Goal: Transaction & Acquisition: Book appointment/travel/reservation

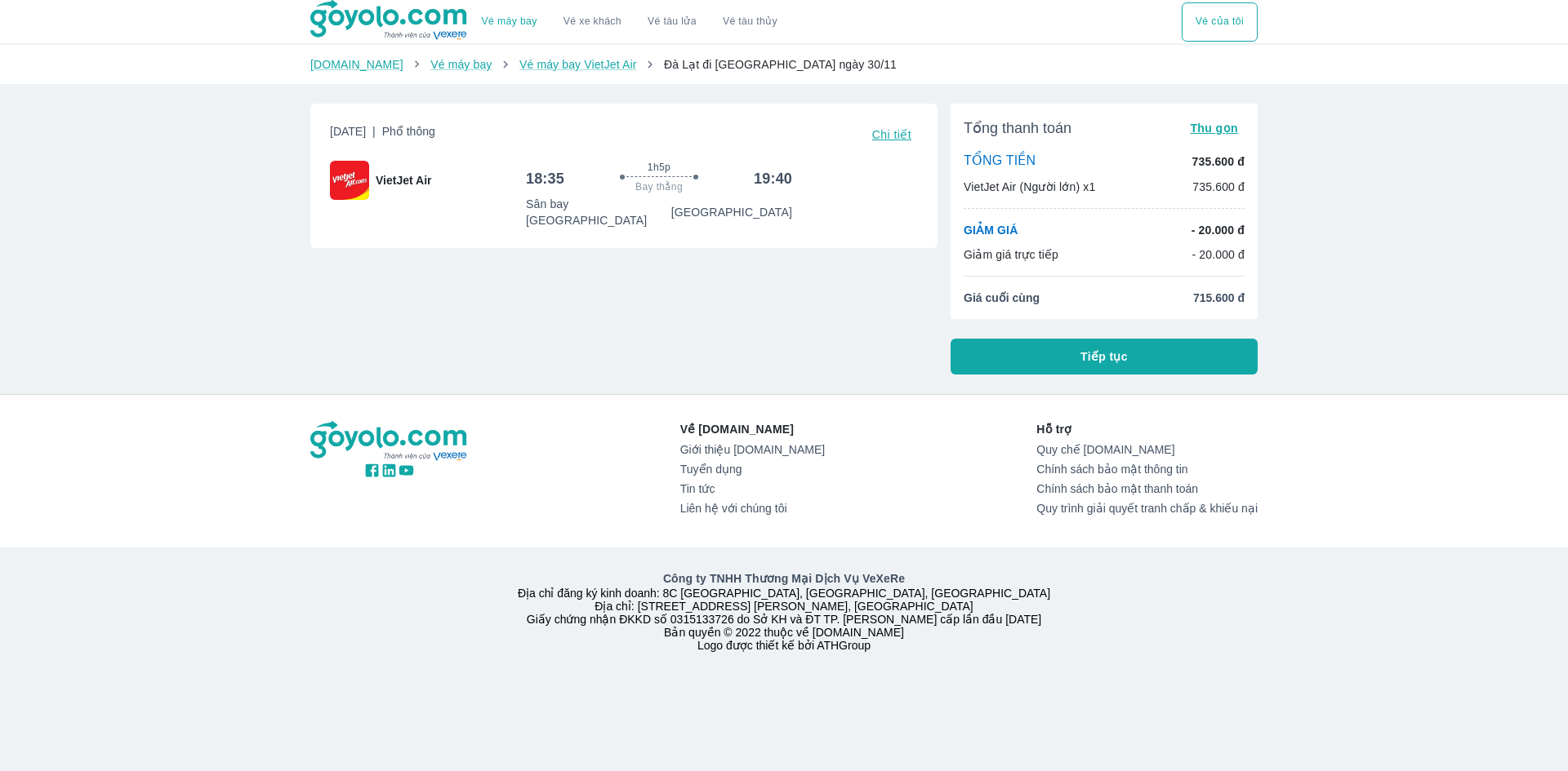
click at [1119, 354] on span "Tiếp tục" at bounding box center [1104, 356] width 47 height 17
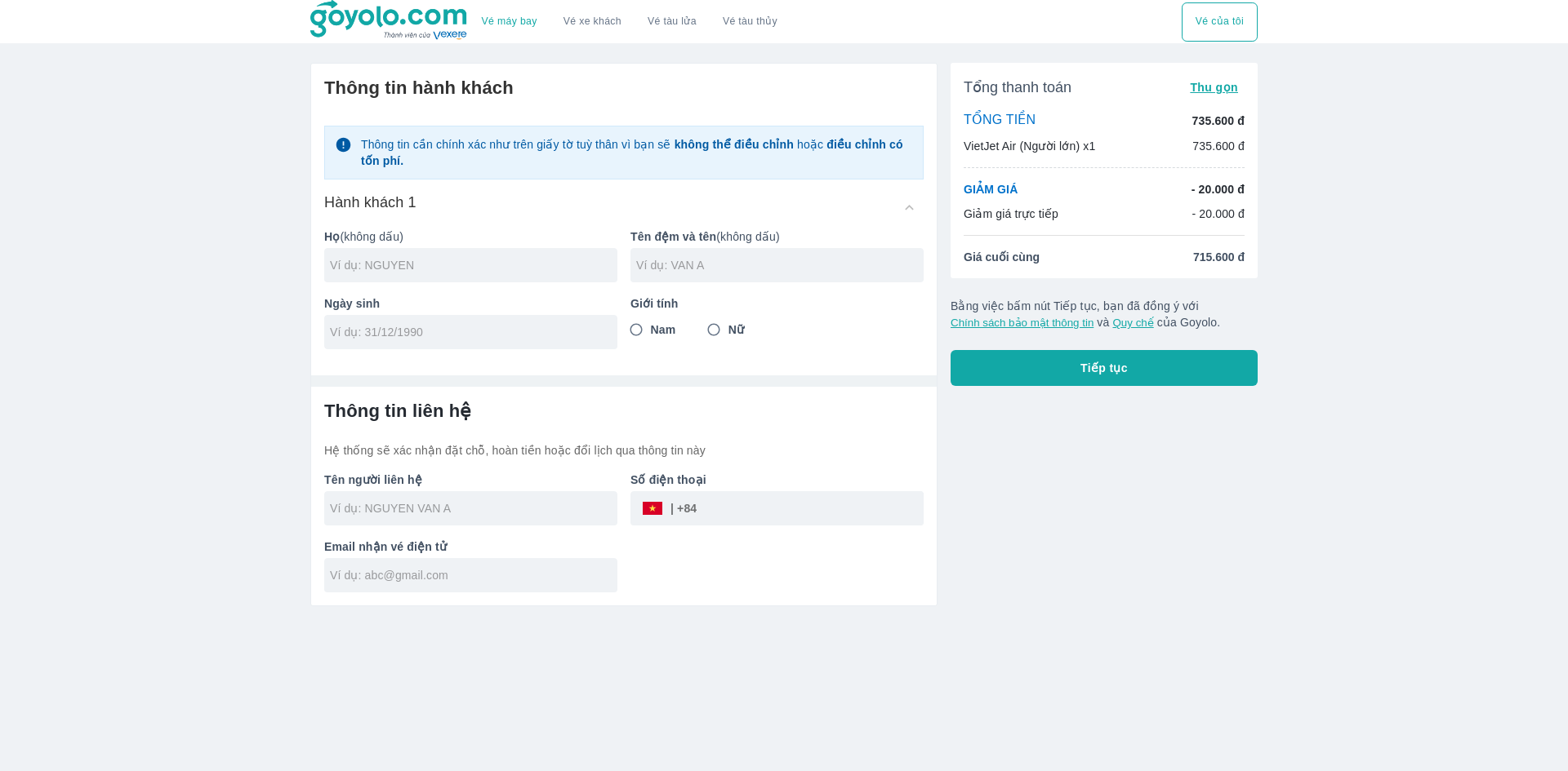
click at [1039, 483] on div "Tổng thanh toán Thu gọn TỔNG TIỀN 735.600 đ VietJet Air (Người lớn) x1 735.600 …" at bounding box center [1097, 328] width 320 height 557
click at [750, 273] on input "text" at bounding box center [779, 265] width 287 height 17
click at [1105, 547] on div "Tổng thanh toán Thu gọn TỔNG TIỀN 735.600 đ VietJet Air (Người lớn) x1 735.600 …" at bounding box center [1097, 328] width 320 height 557
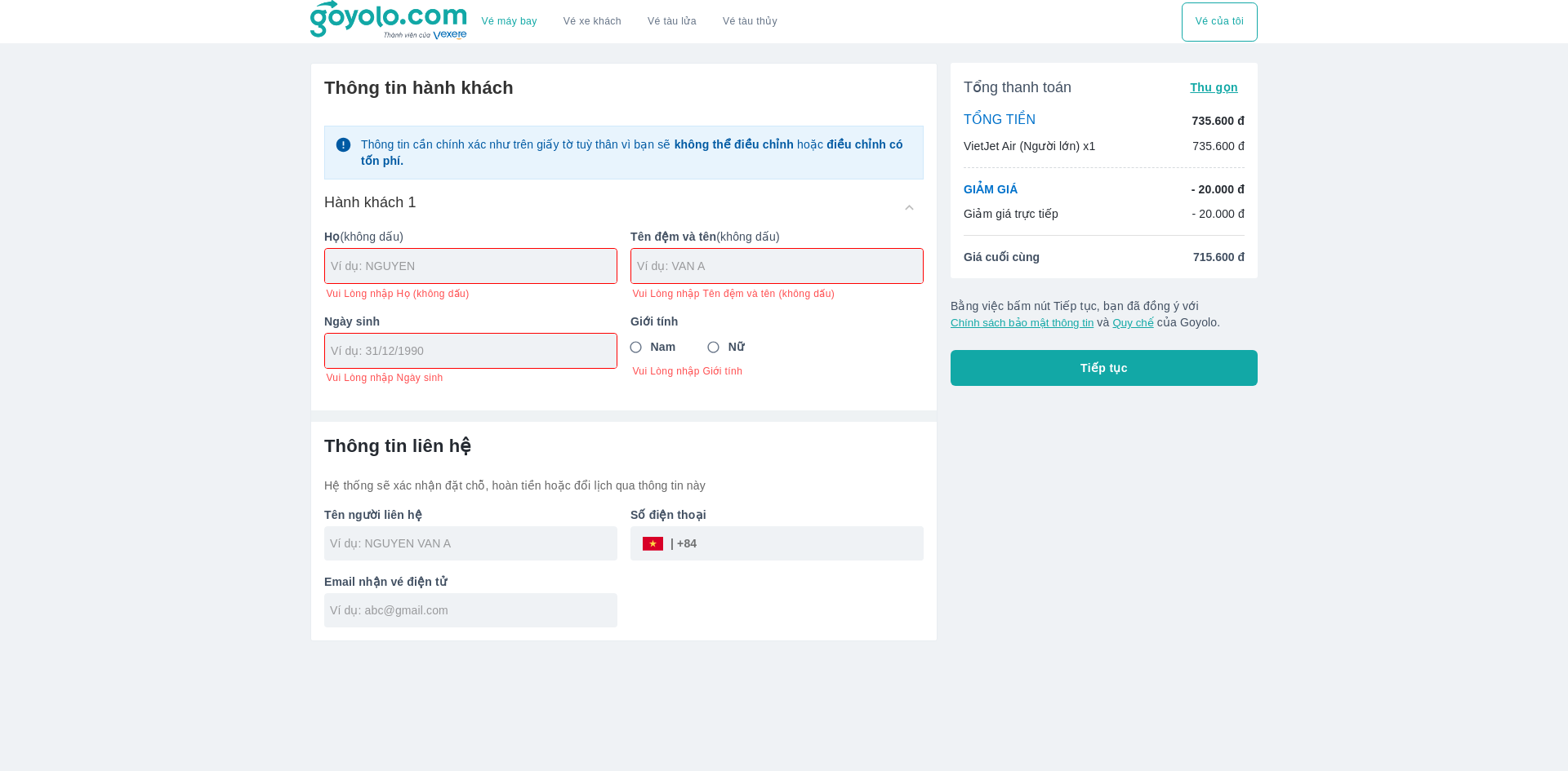
click at [1068, 536] on div "Tổng thanh toán Thu gọn TỔNG TIỀN 735.600 đ VietJet Air (Người lớn) x1 735.600 …" at bounding box center [1097, 345] width 320 height 591
click at [504, 310] on div "Ngày sinh Vui Lòng nhập Ngày sinh" at bounding box center [464, 343] width 306 height 85
click at [695, 277] on div at bounding box center [776, 266] width 291 height 35
click at [615, 25] on link "Vé xe khách" at bounding box center [592, 22] width 58 height 12
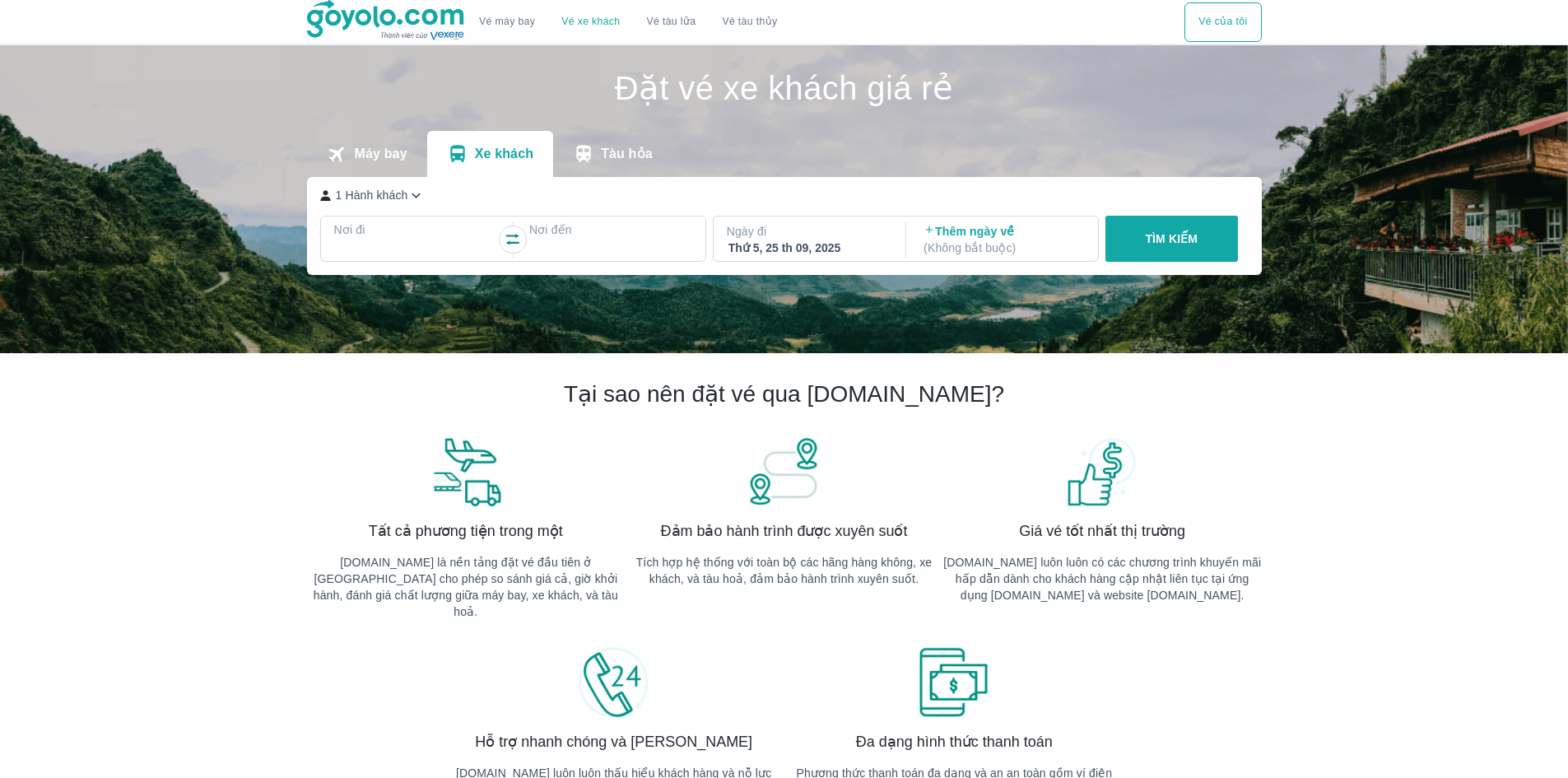
click at [462, 233] on p "Nơi đi" at bounding box center [416, 229] width 163 height 17
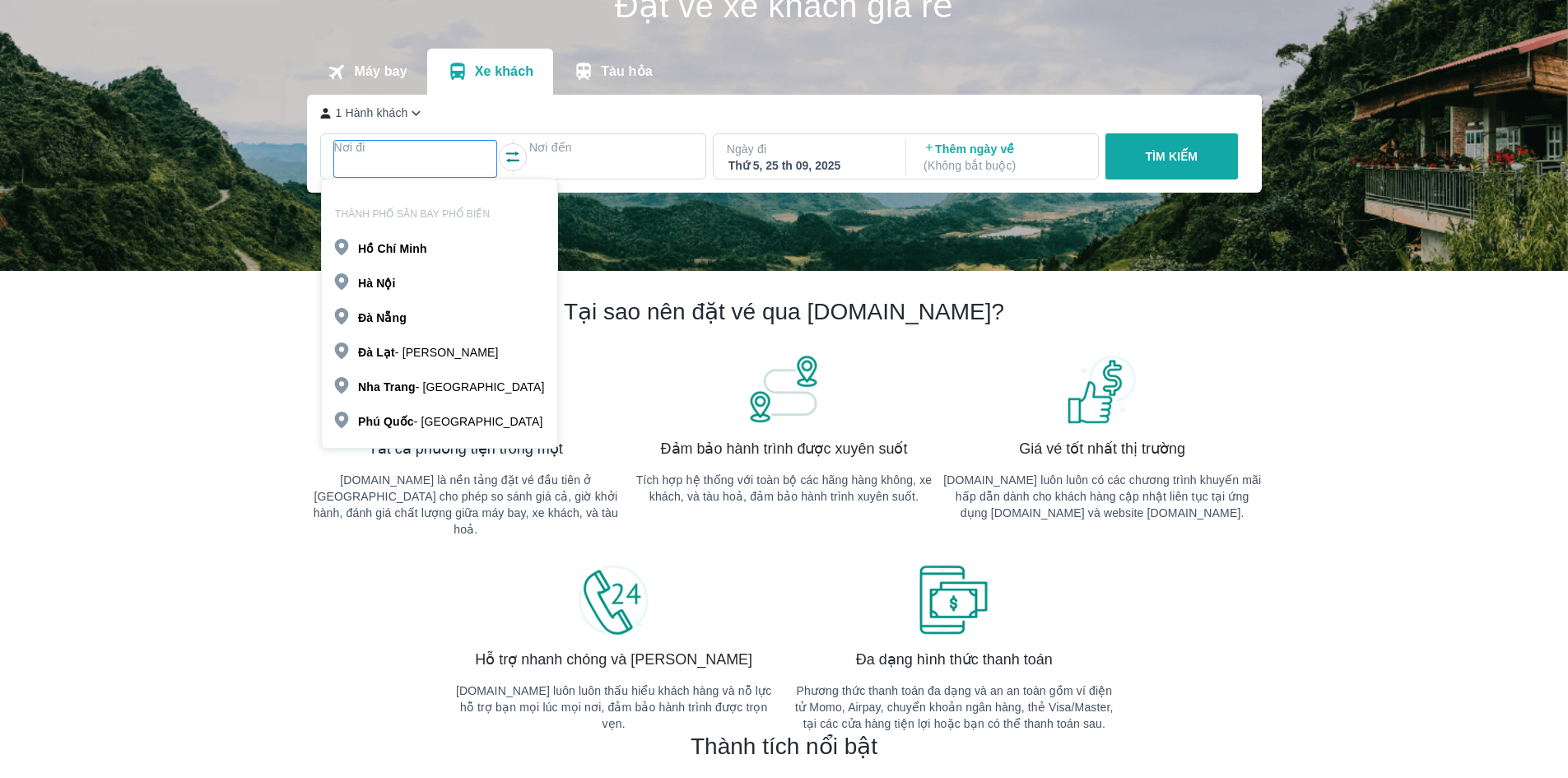
scroll to position [95, 0]
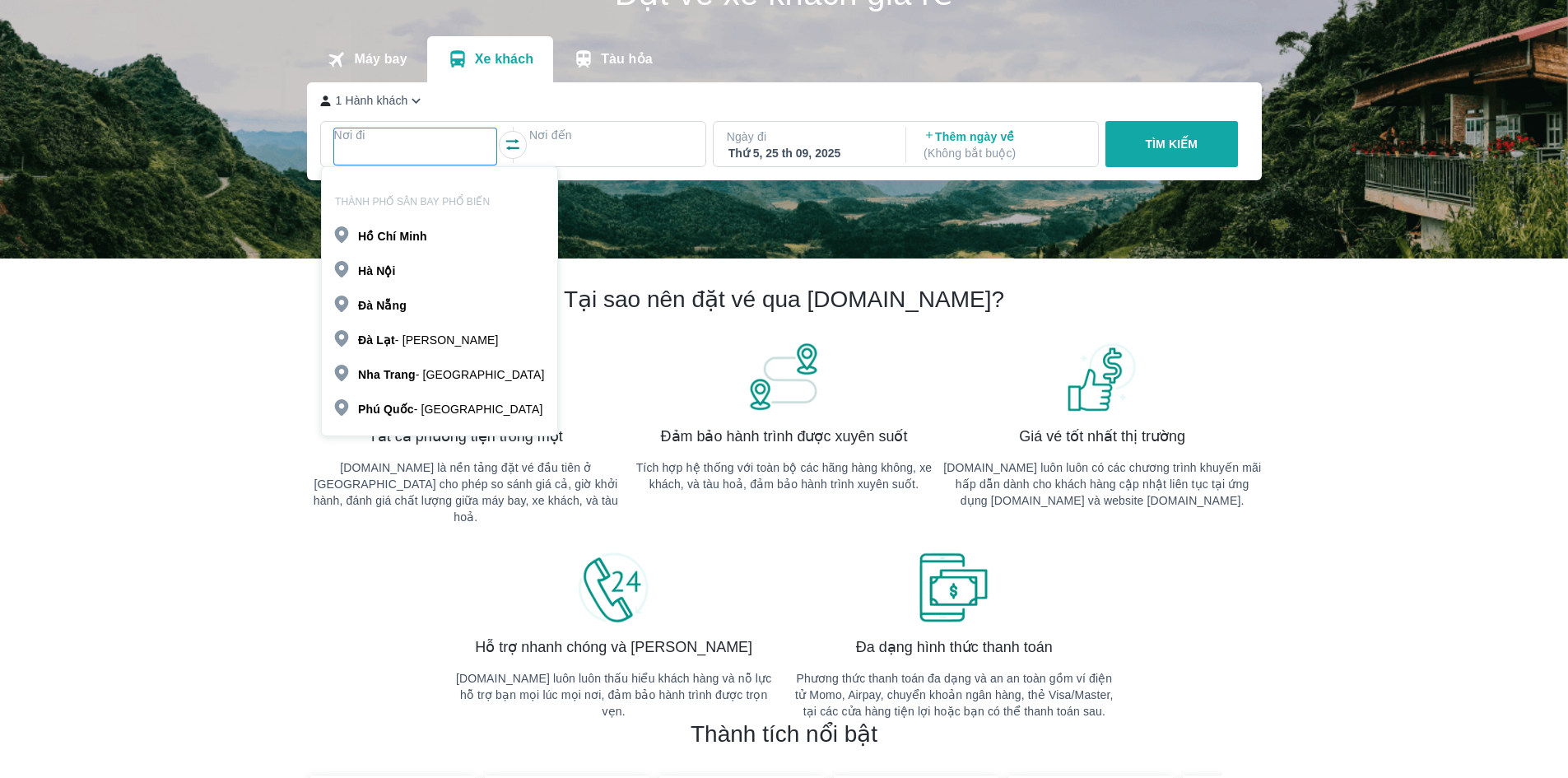
click at [431, 340] on p "Đà Lạt - [GEOGRAPHIC_DATA]" at bounding box center [428, 340] width 140 height 17
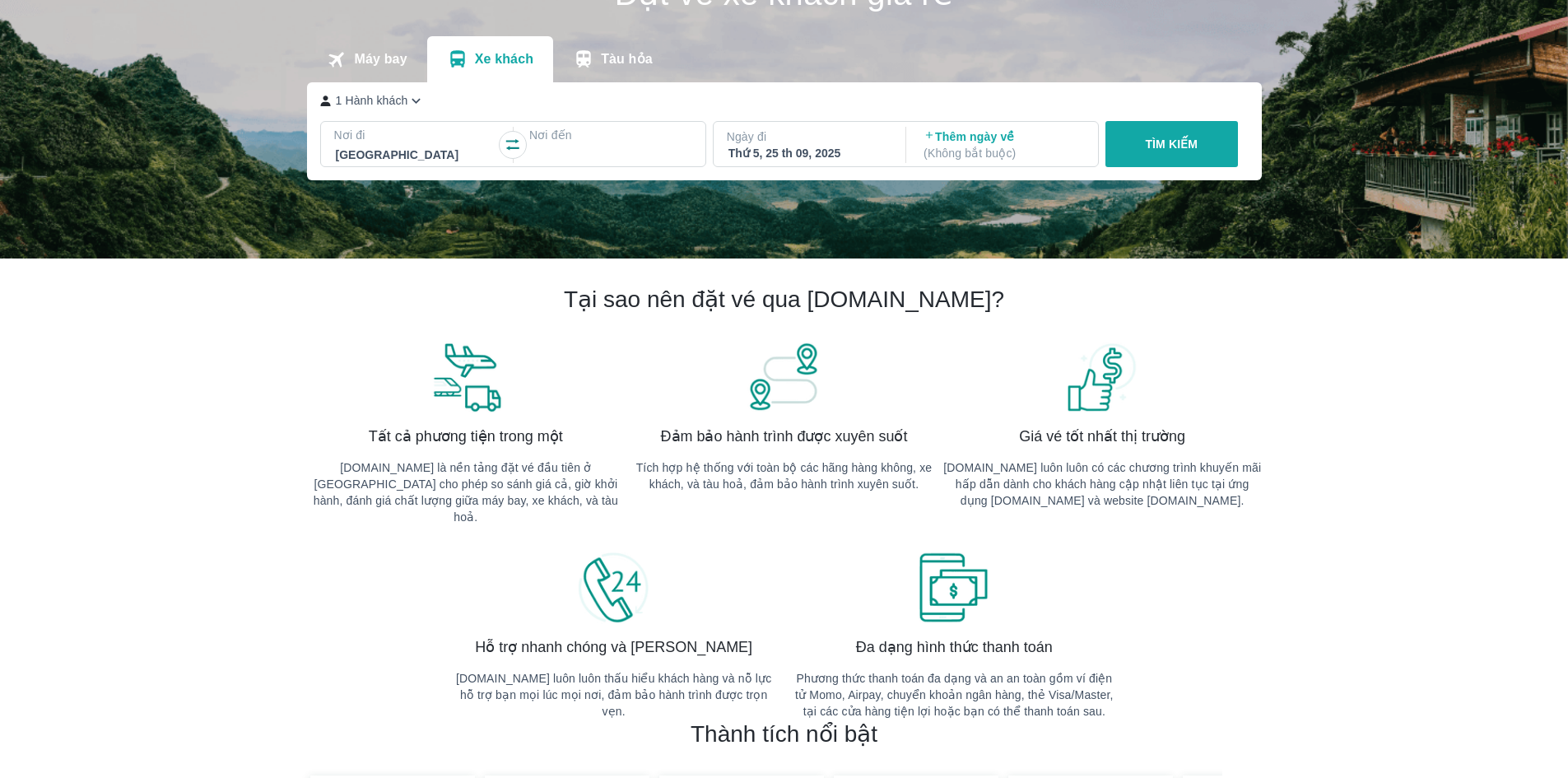
click at [634, 151] on div at bounding box center [610, 155] width 159 height 20
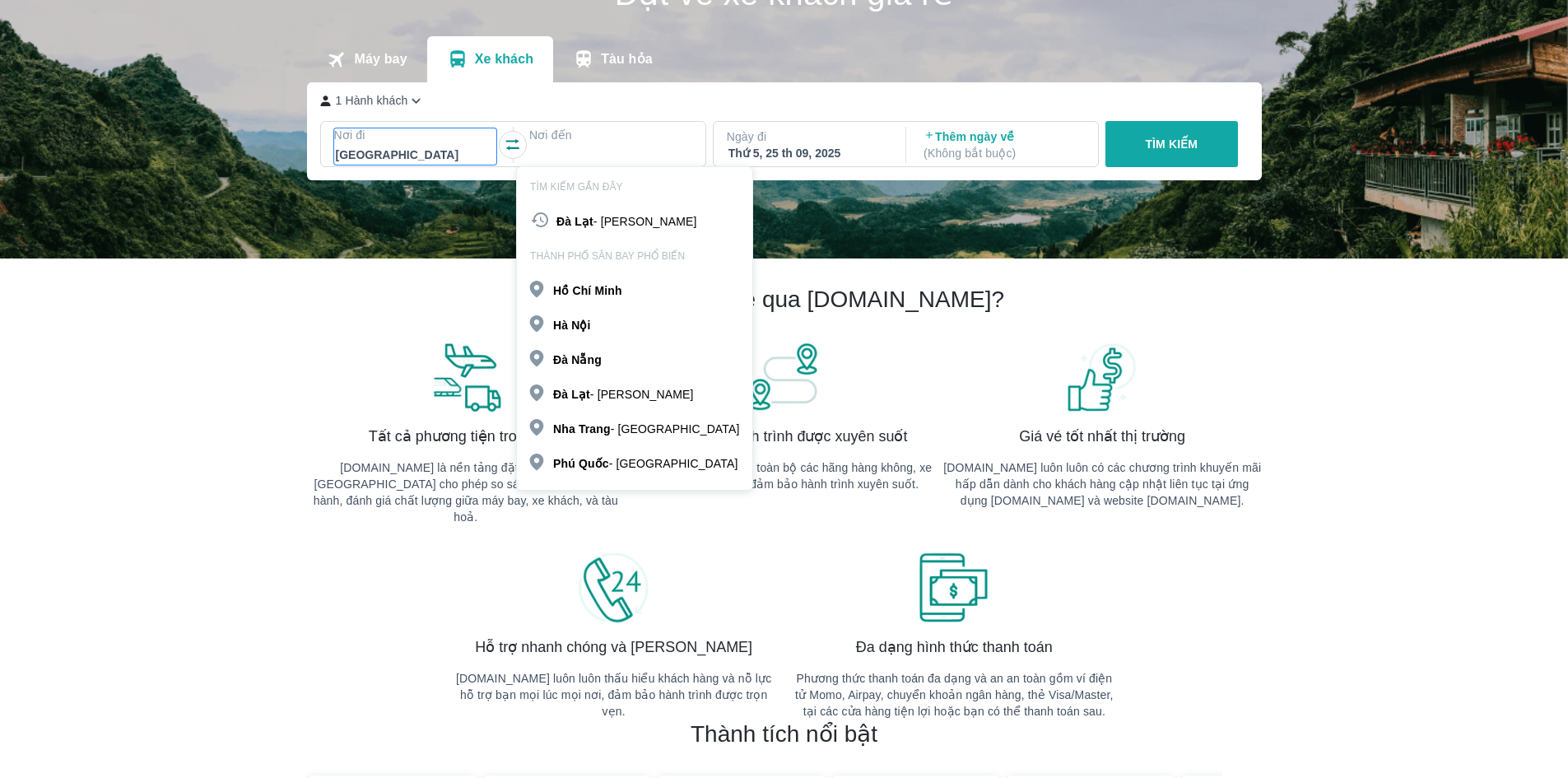
click at [429, 136] on p "Nơi đi" at bounding box center [416, 134] width 163 height 17
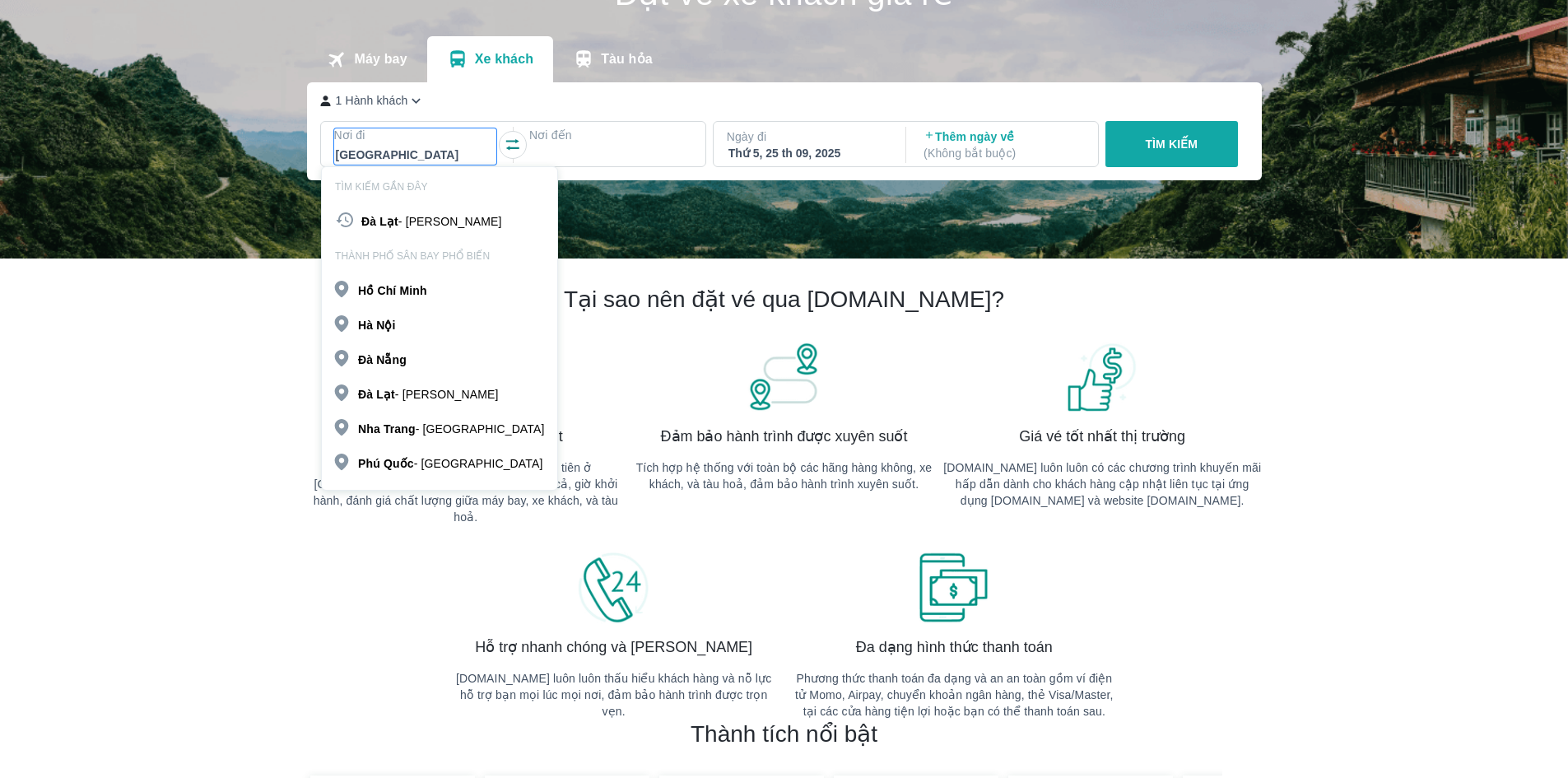
click at [423, 366] on div "[GEOGRAPHIC_DATA]" at bounding box center [439, 359] width 235 height 28
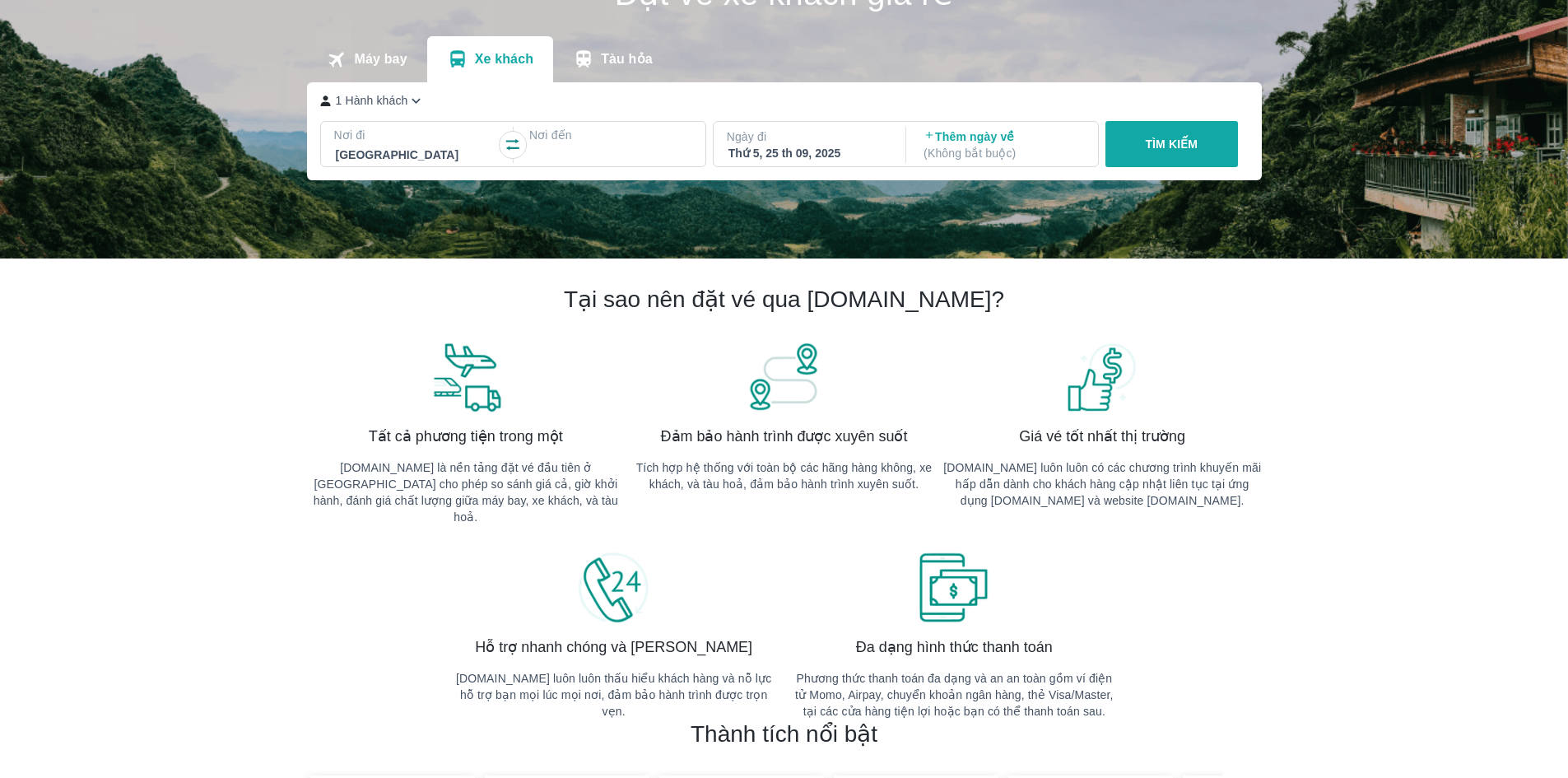
click at [616, 156] on div at bounding box center [610, 155] width 159 height 20
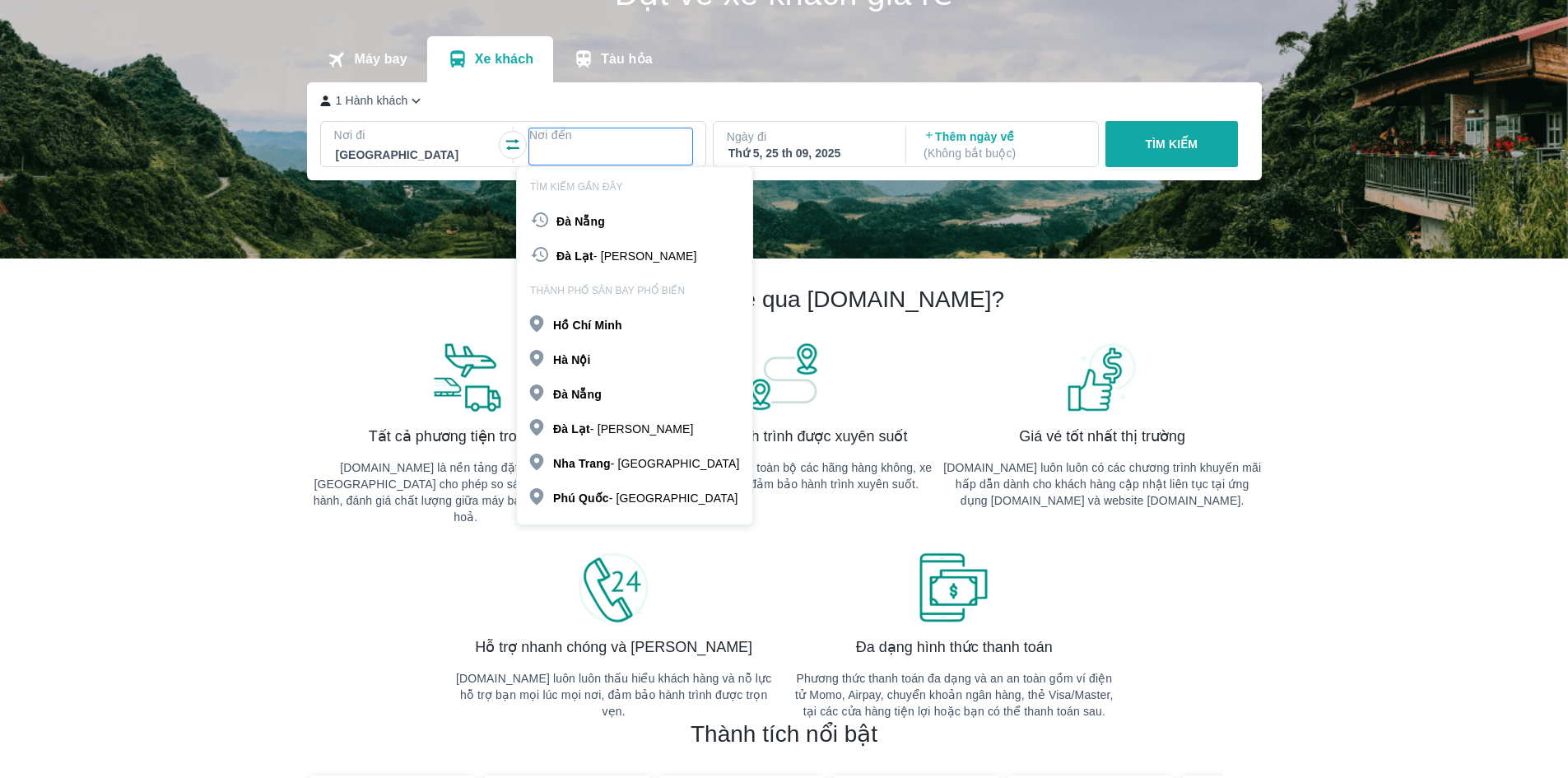
click at [620, 259] on p "Đà Lạt - [GEOGRAPHIC_DATA]" at bounding box center [626, 256] width 140 height 17
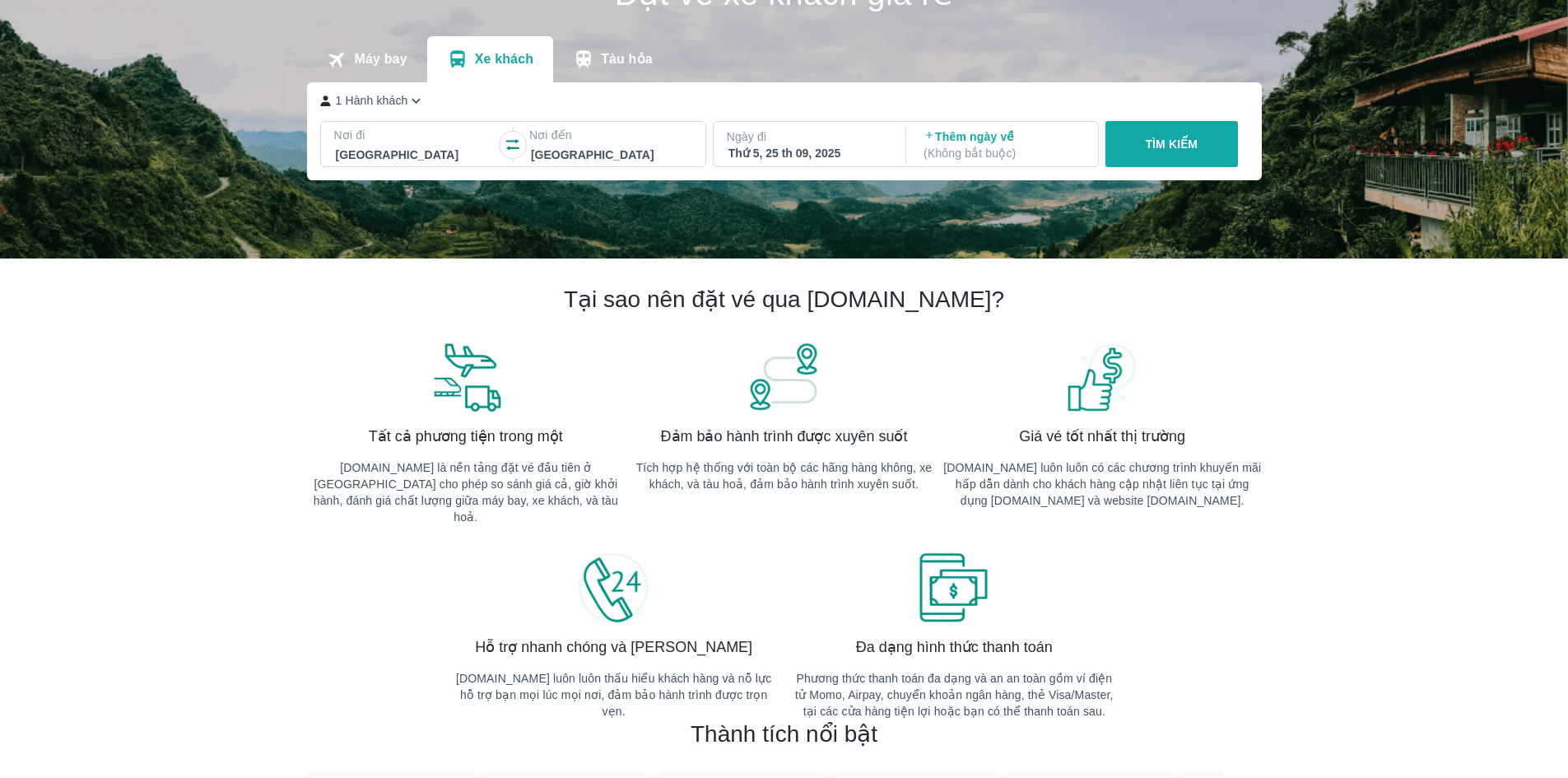
click at [839, 152] on div "Thứ 5, 25 th 09, 2025" at bounding box center [808, 153] width 159 height 17
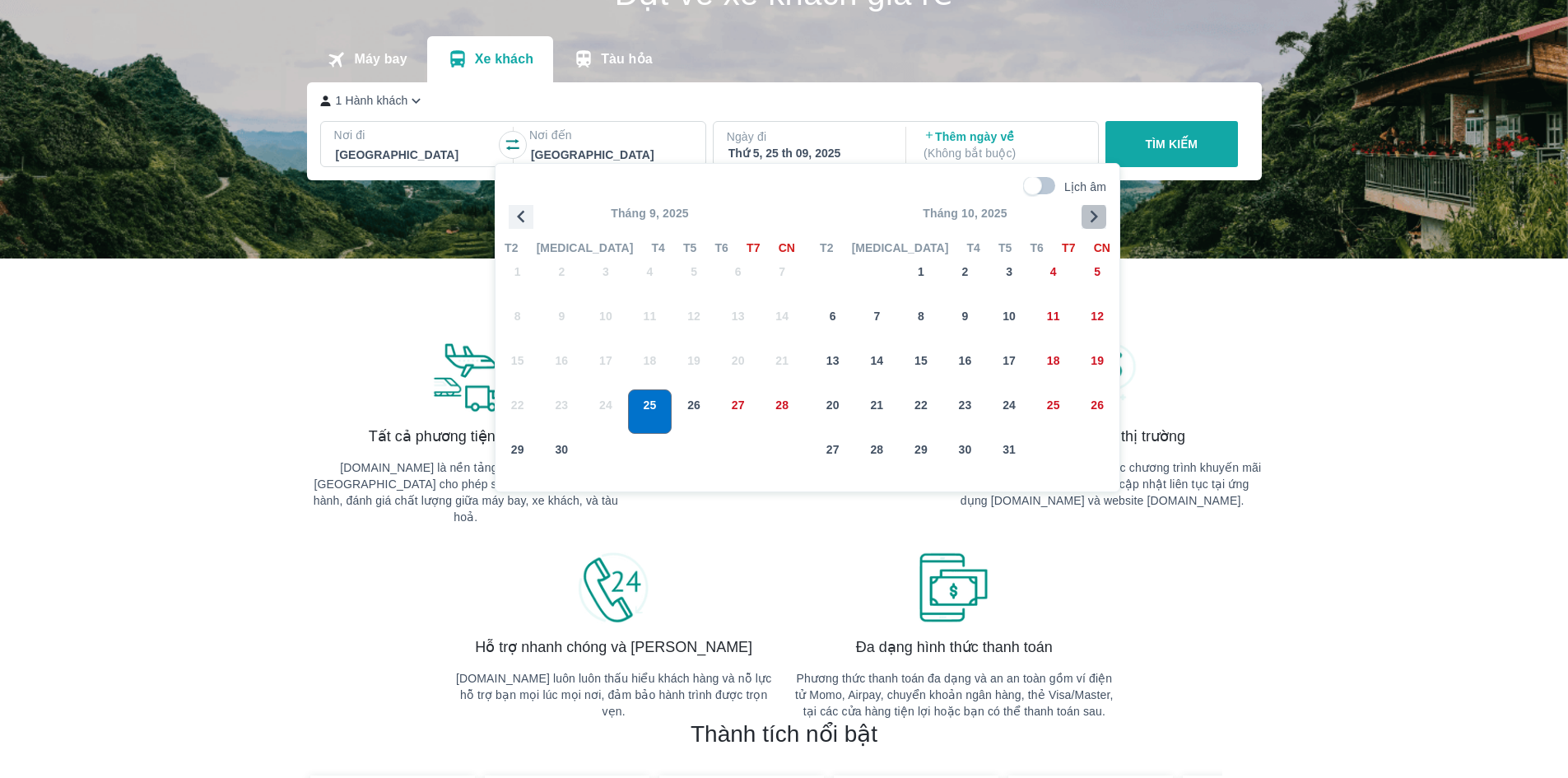
click at [1092, 214] on icon "button" at bounding box center [1093, 216] width 25 height 25
click at [976, 453] on div "27" at bounding box center [965, 456] width 43 height 43
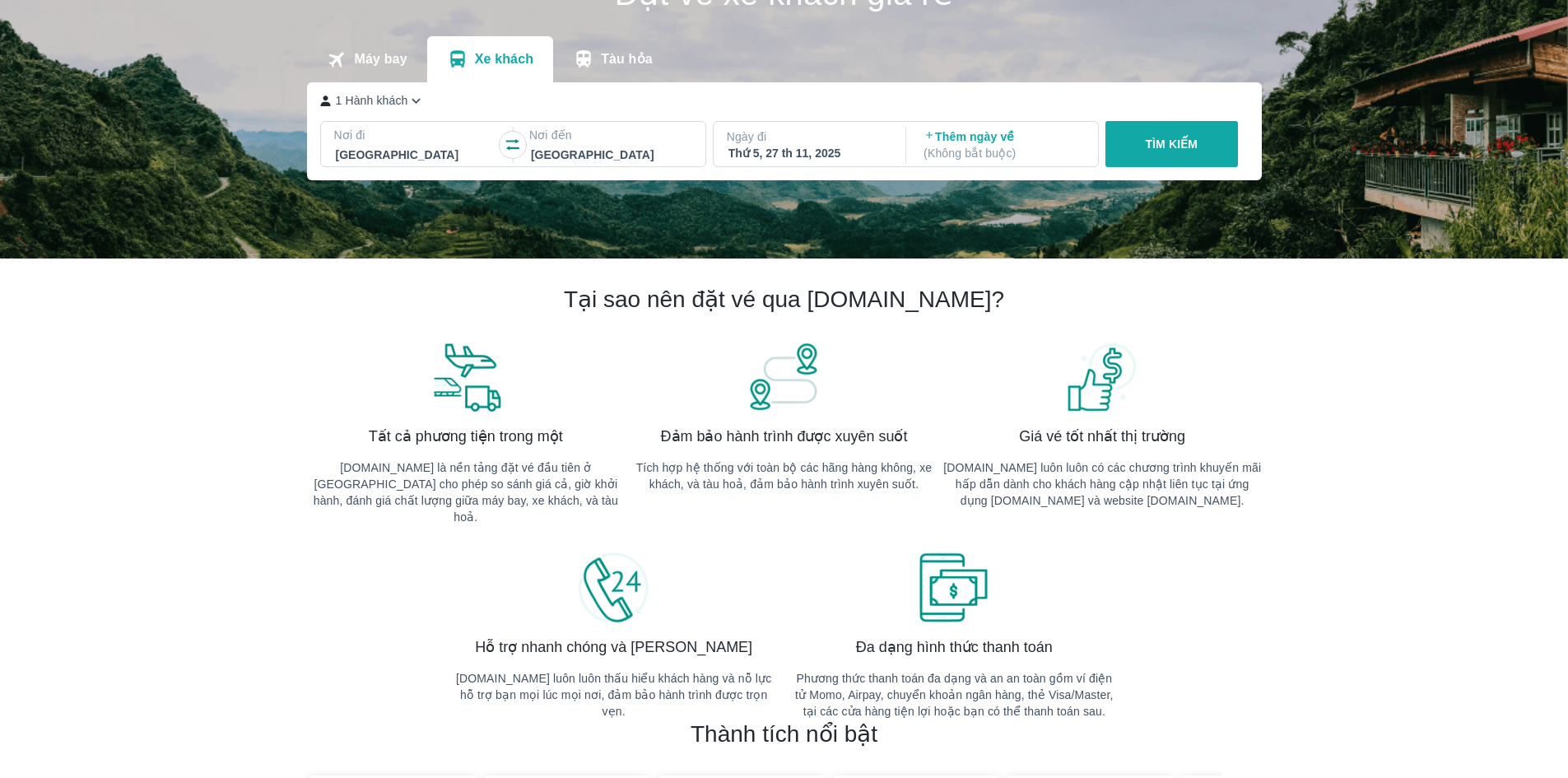
click at [987, 150] on p "( Không bắt buộc )" at bounding box center [1004, 153] width 159 height 17
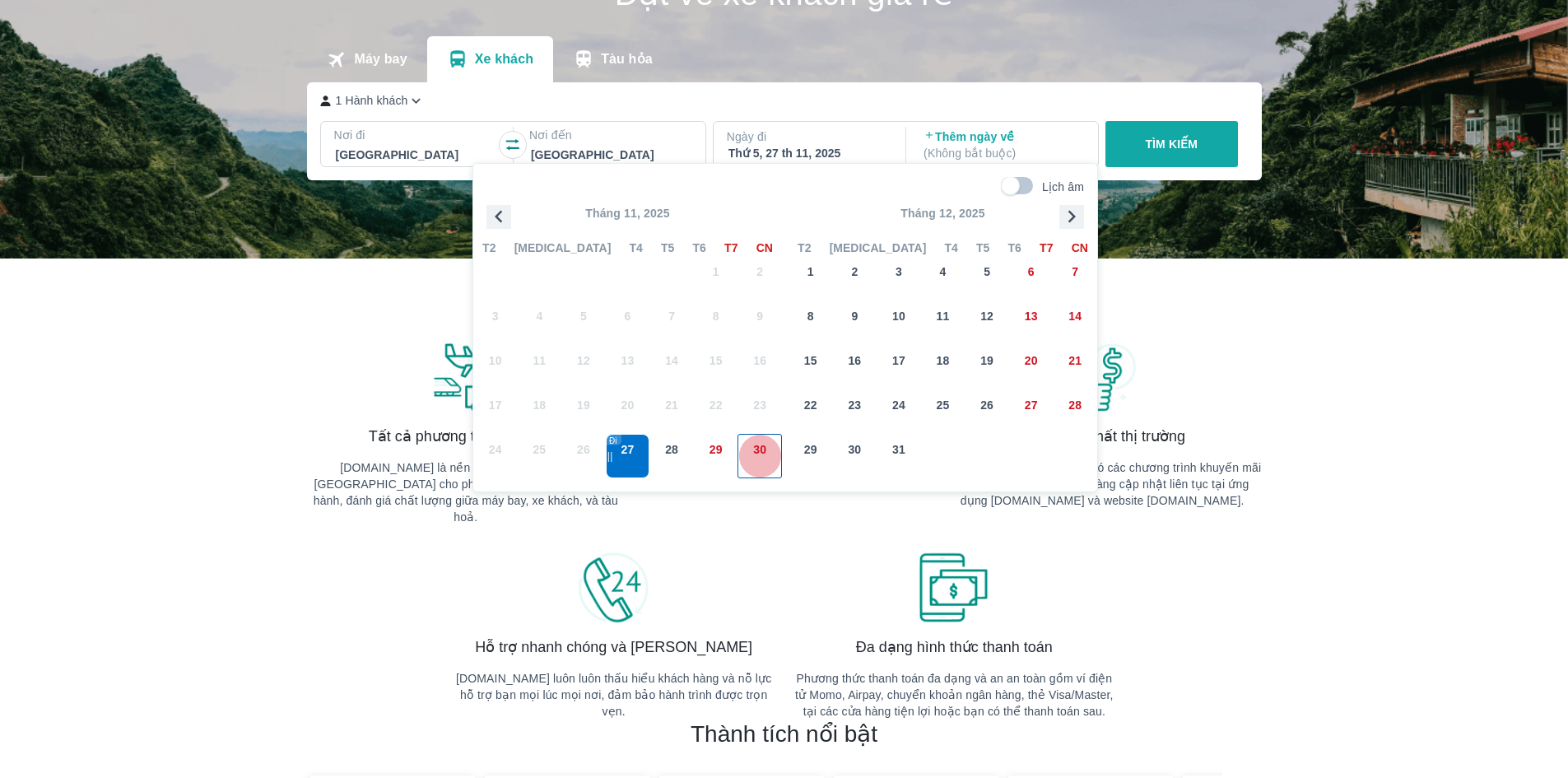
click at [759, 457] on span "30" at bounding box center [760, 449] width 13 height 17
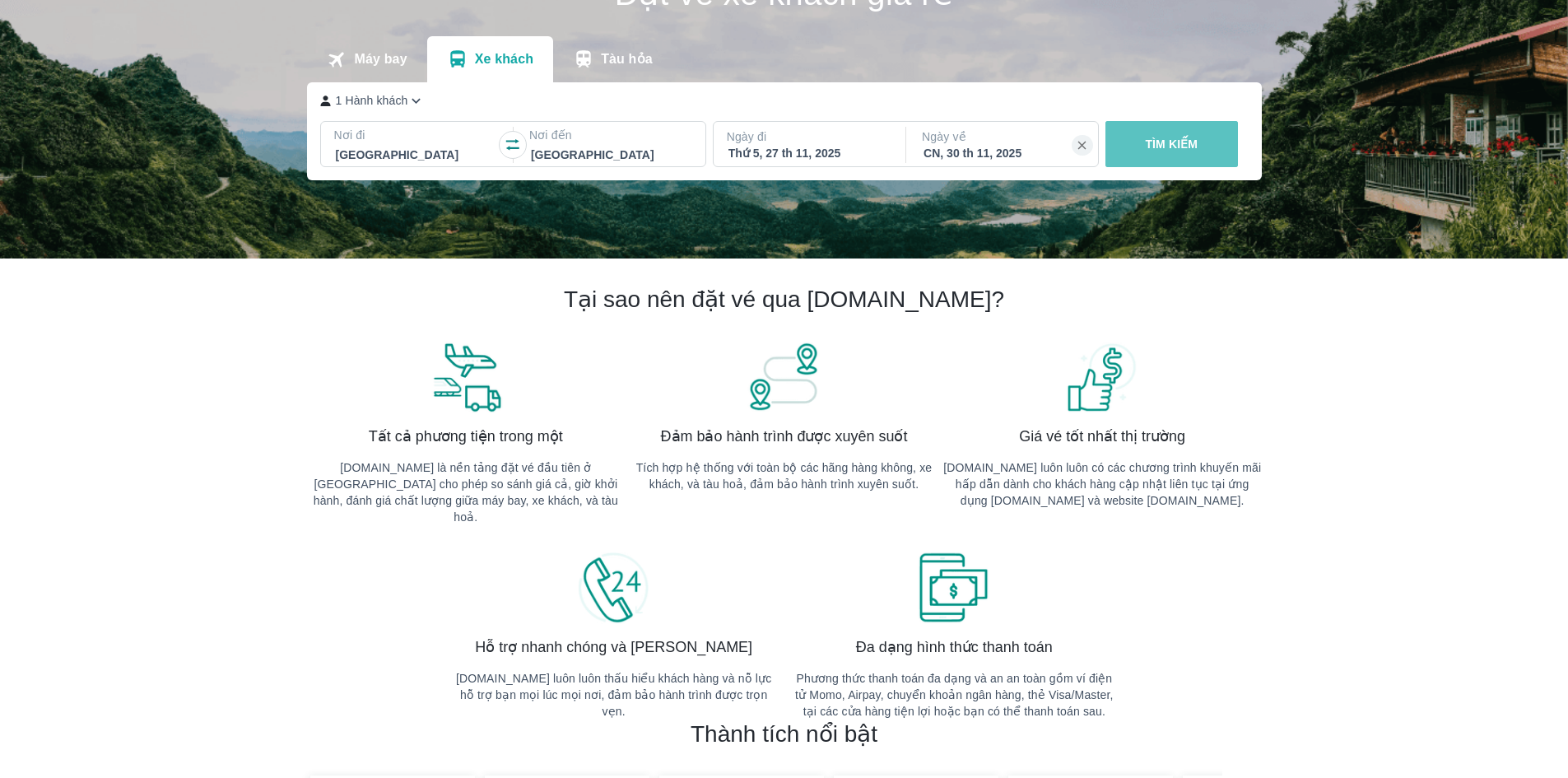
click at [1163, 160] on button "TÌM KIẾM" at bounding box center [1171, 144] width 132 height 46
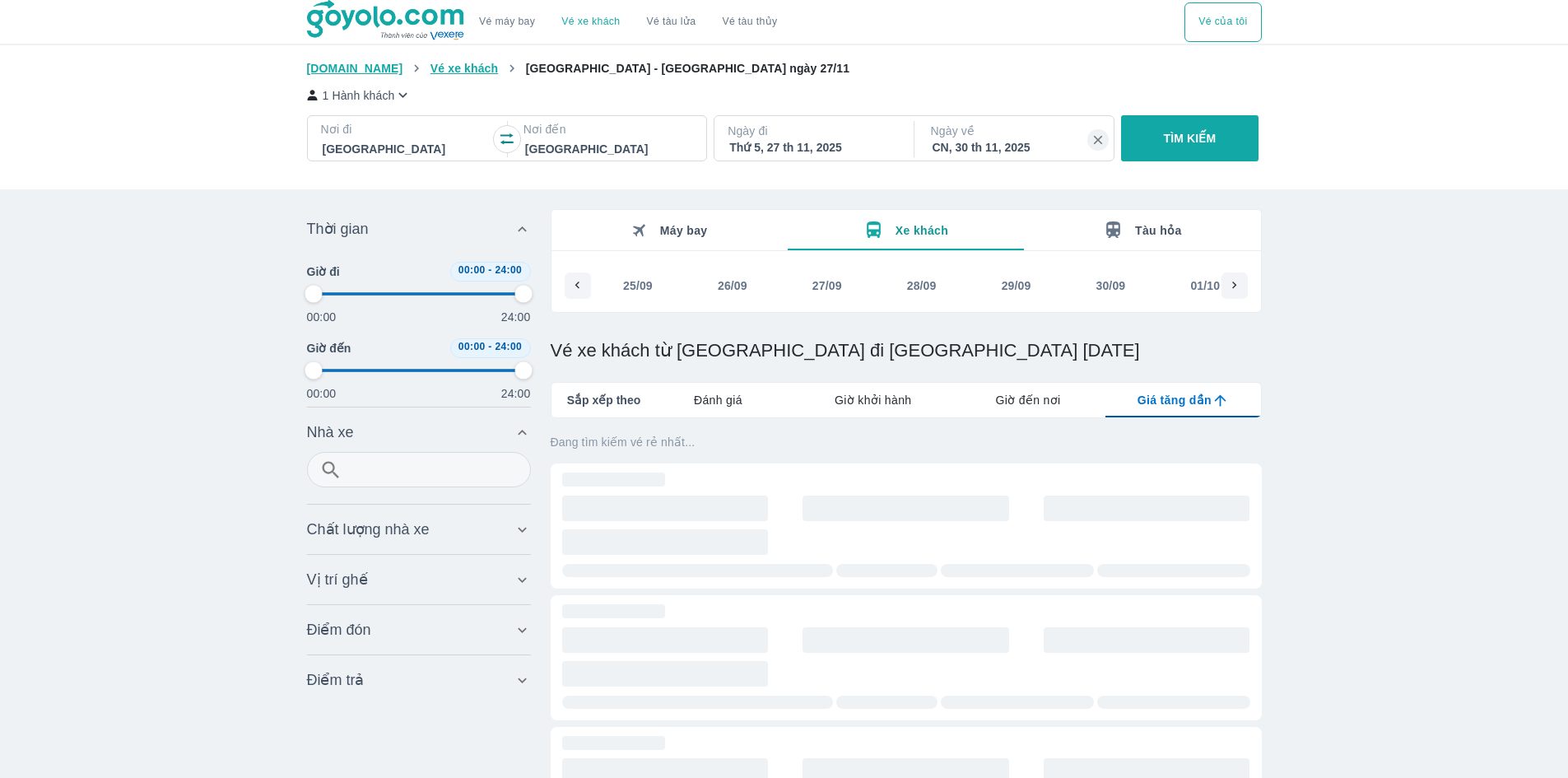
type input "97.9166666666667"
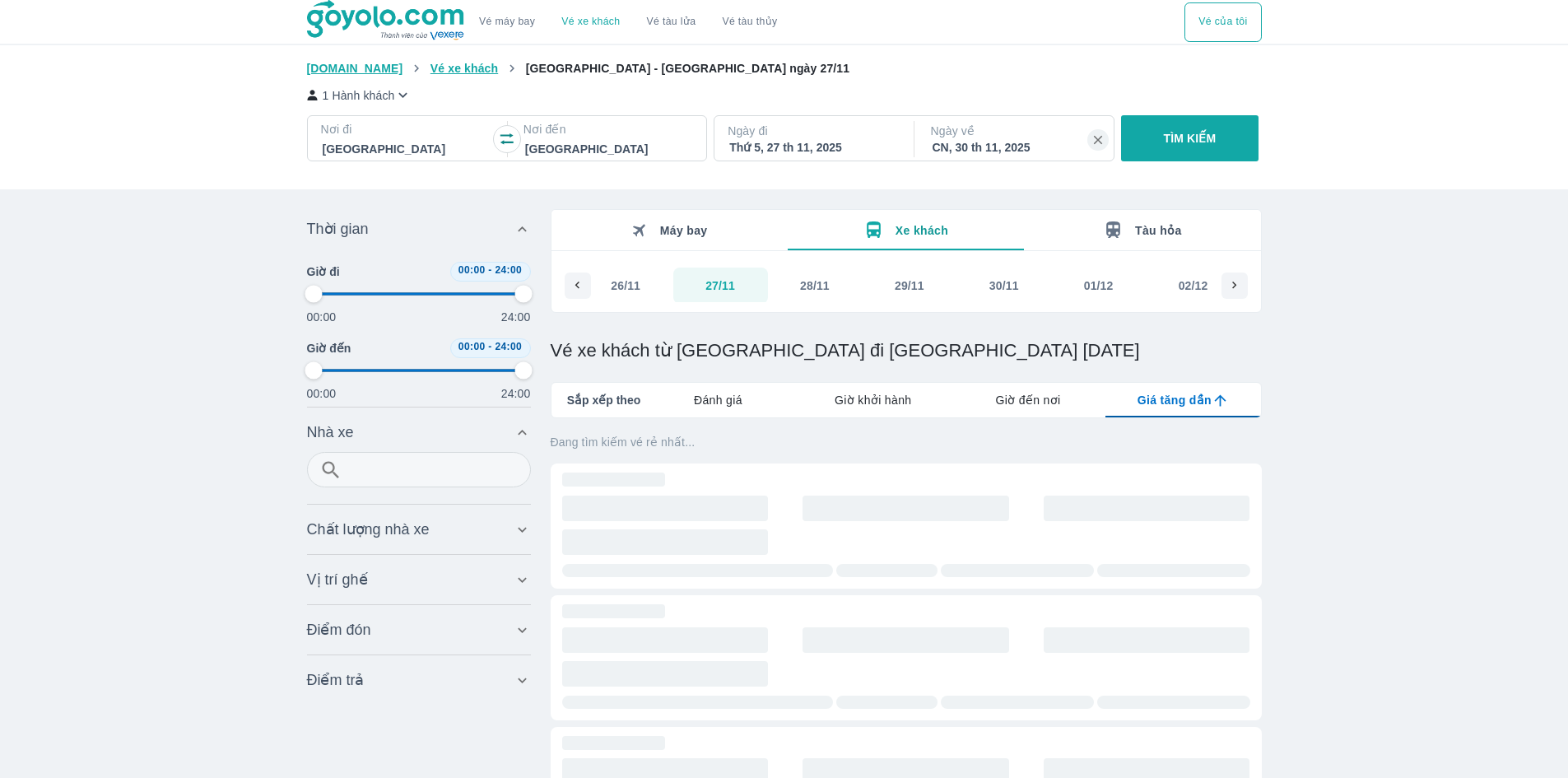
type input "97.9166666666667"
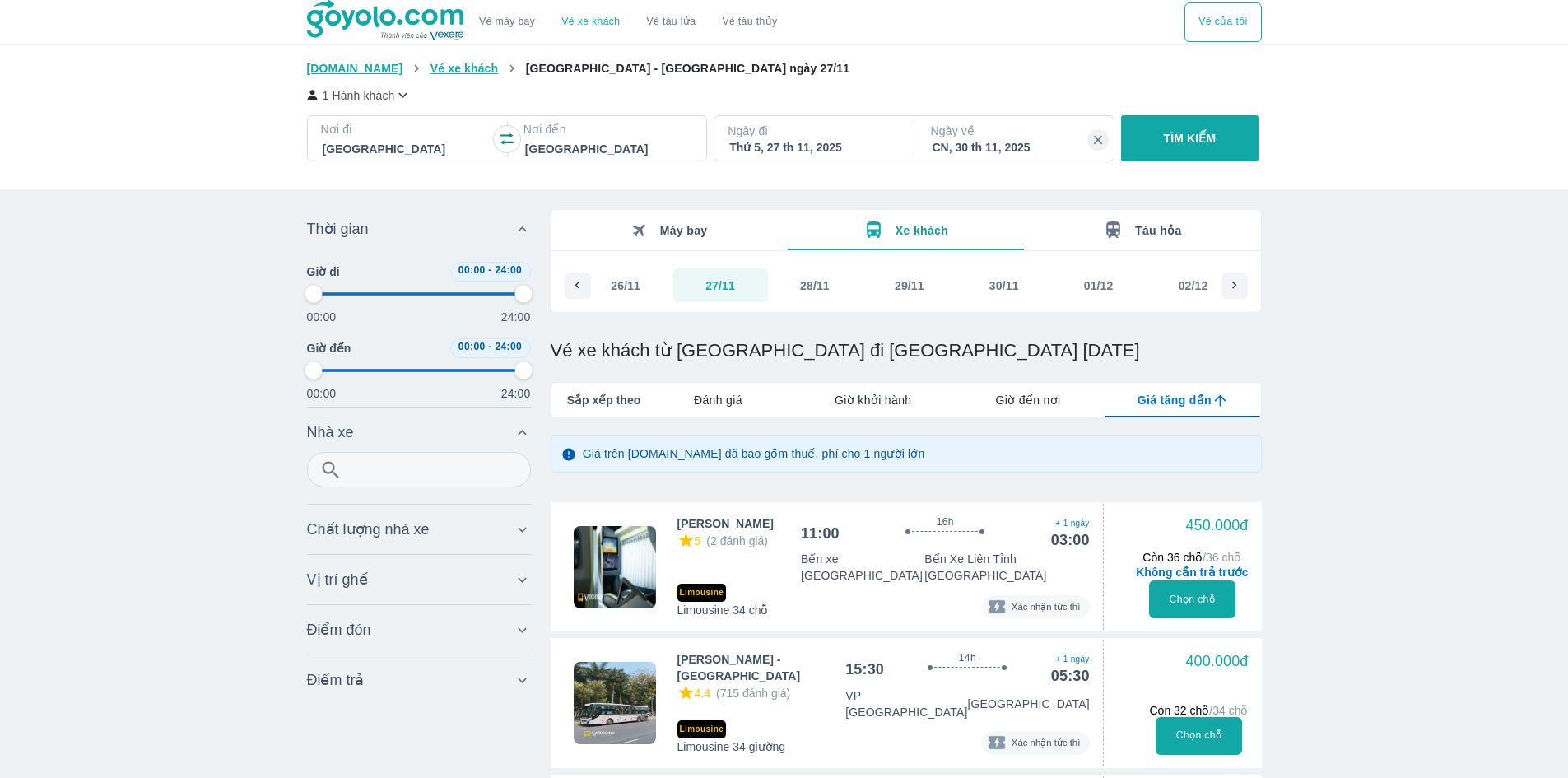
type input "97.9166666666667"
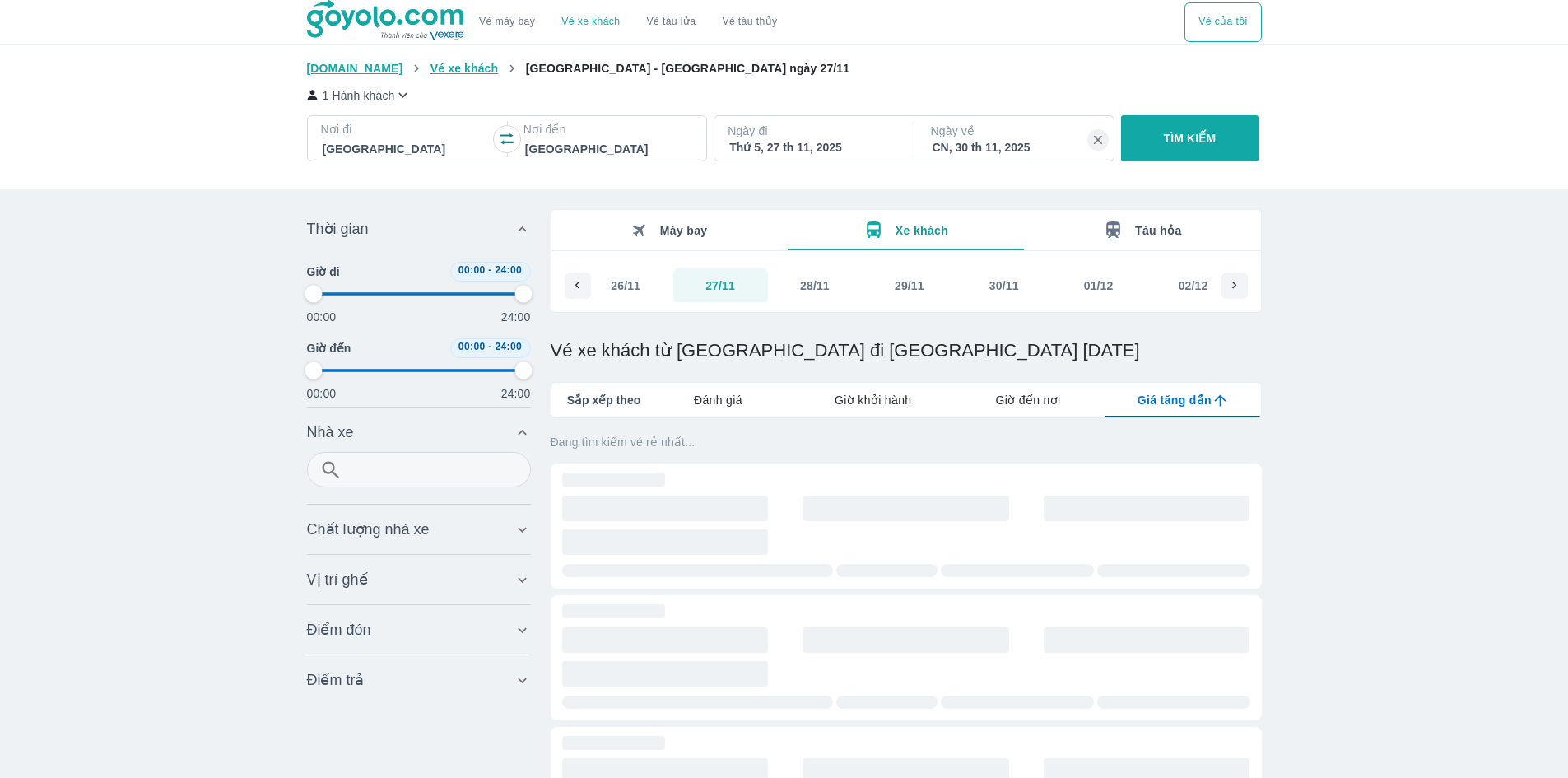
type input "97.9166666666667"
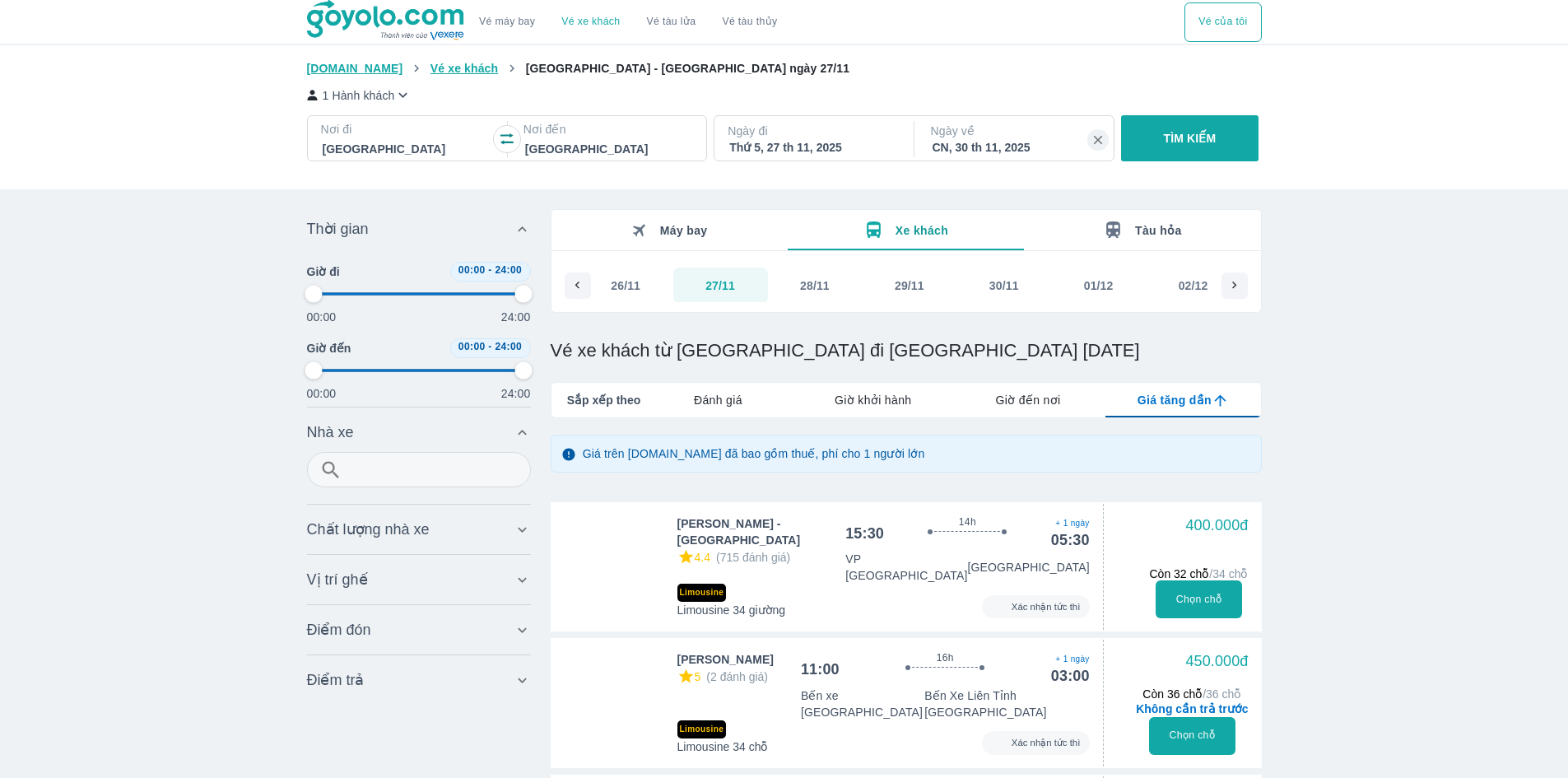
type input "97.9166666666667"
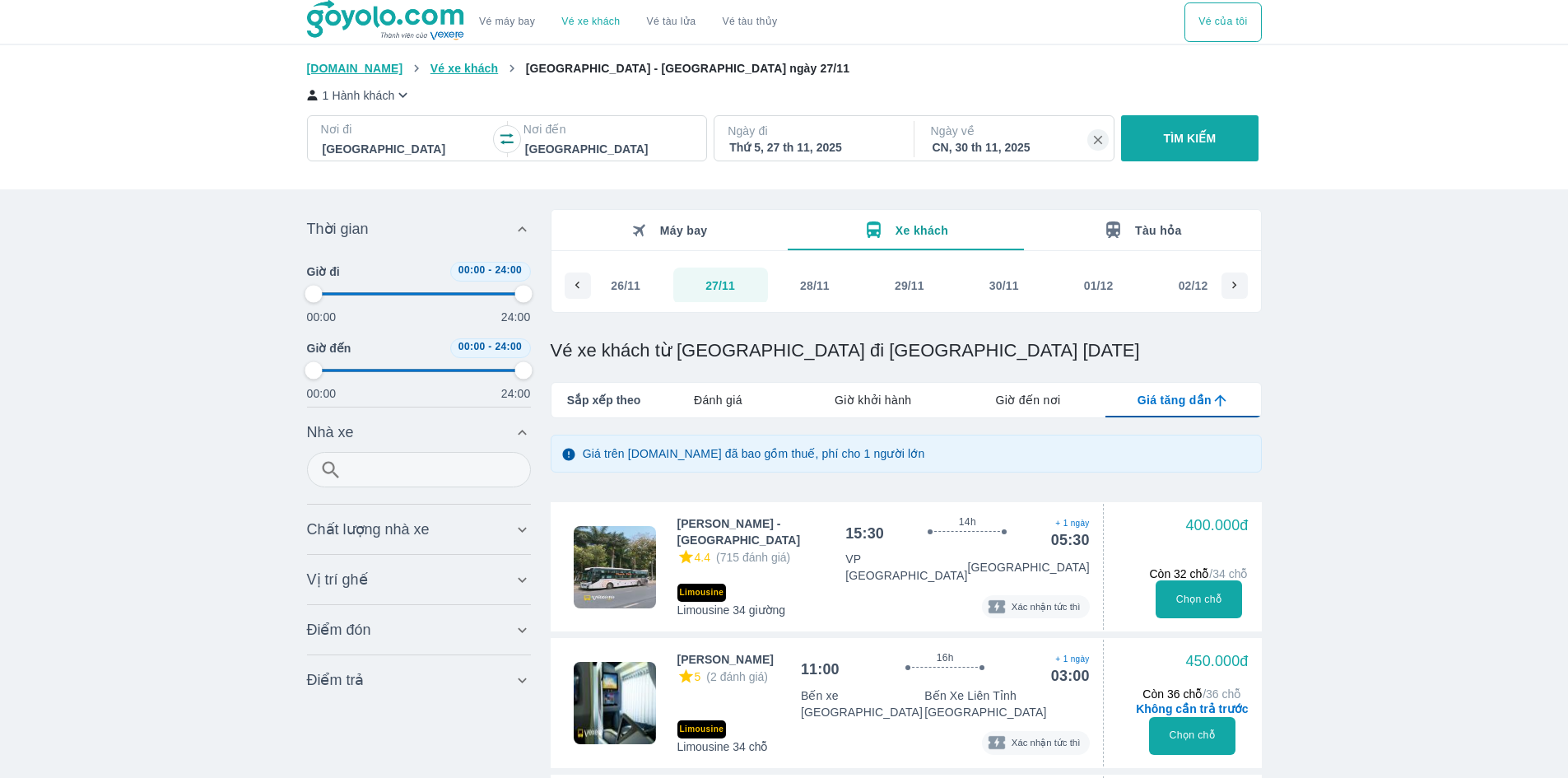
type input "97.9166666666667"
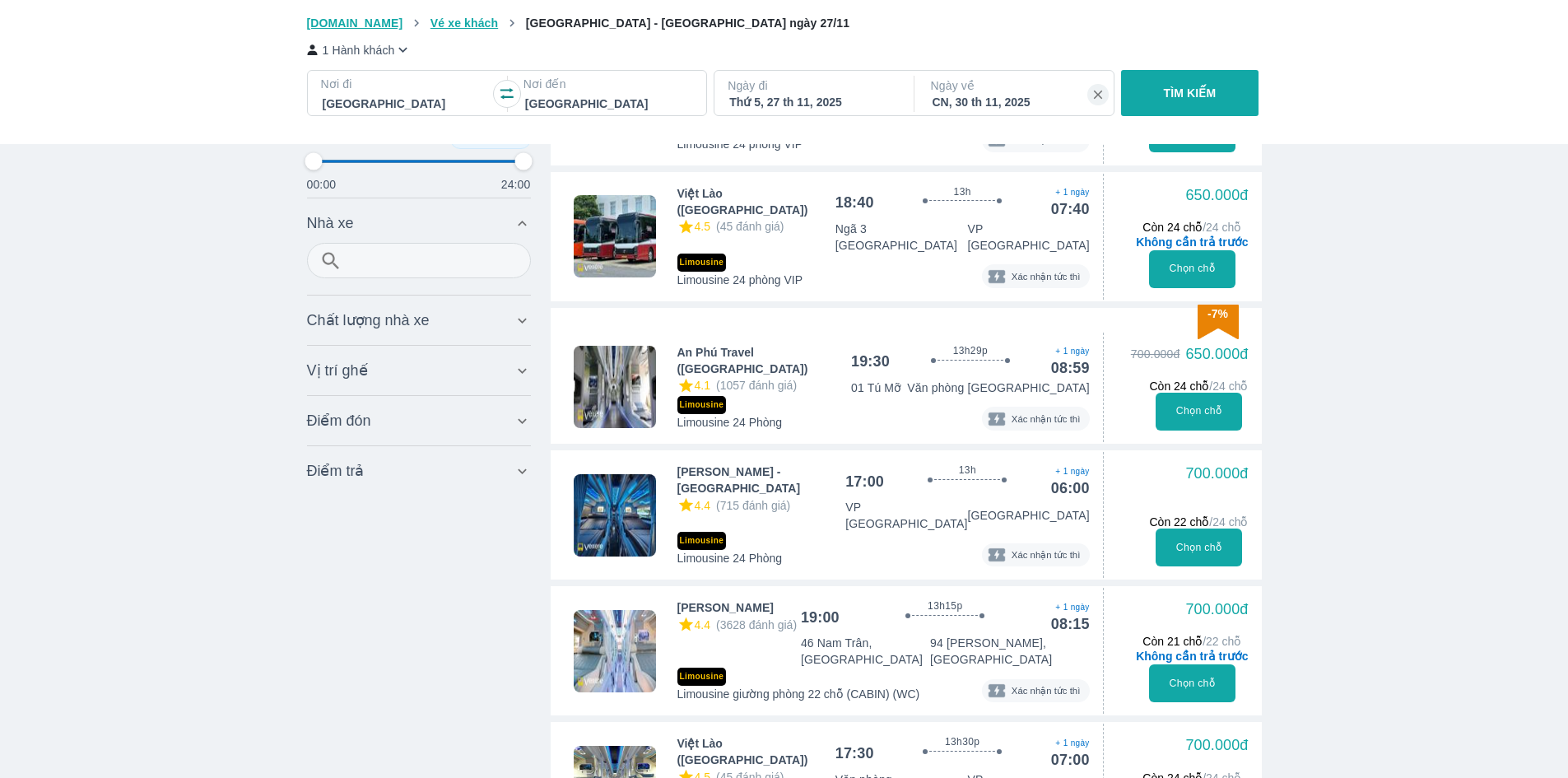
scroll to position [1729, 0]
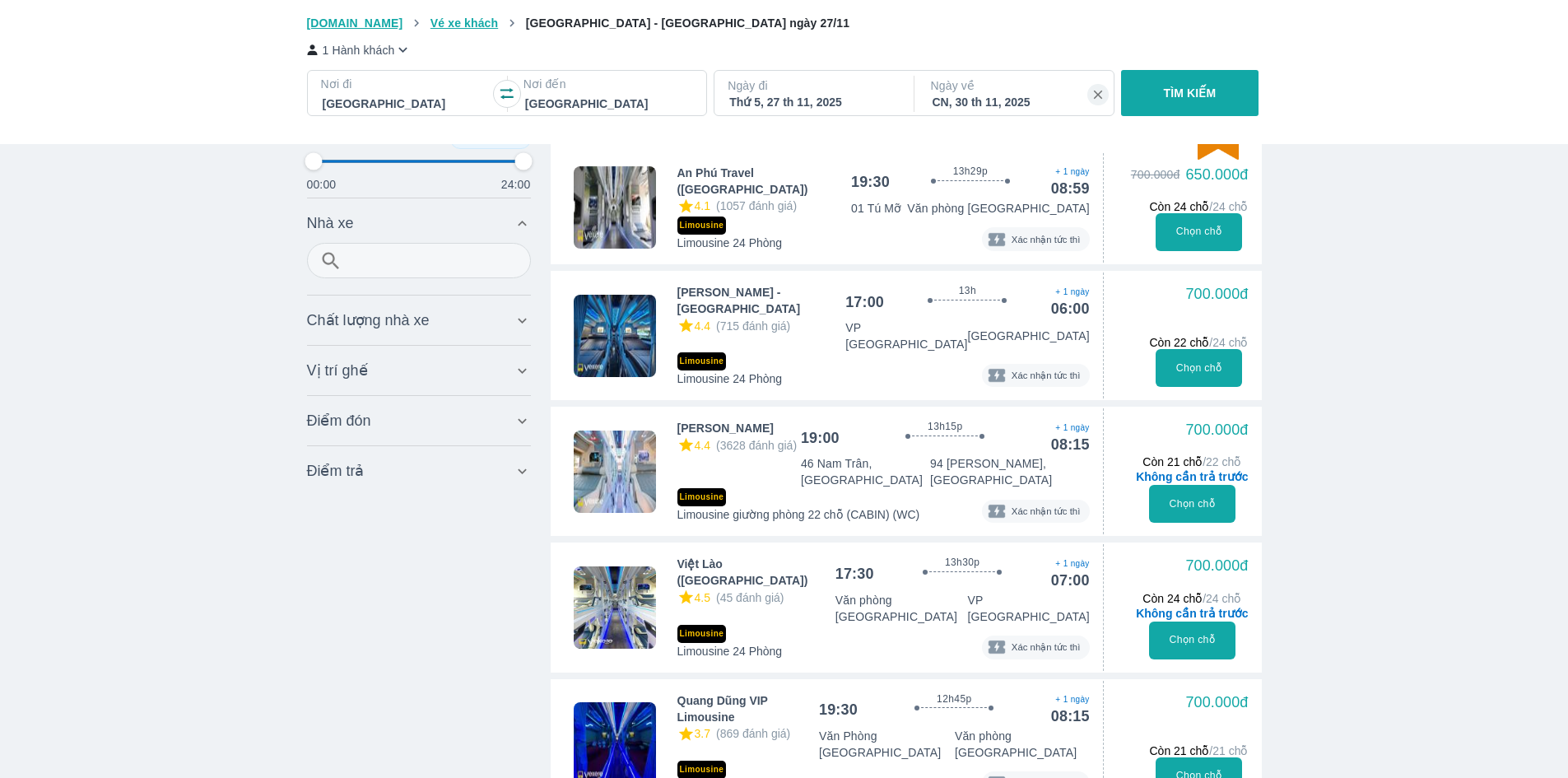
type input "97.9166666666667"
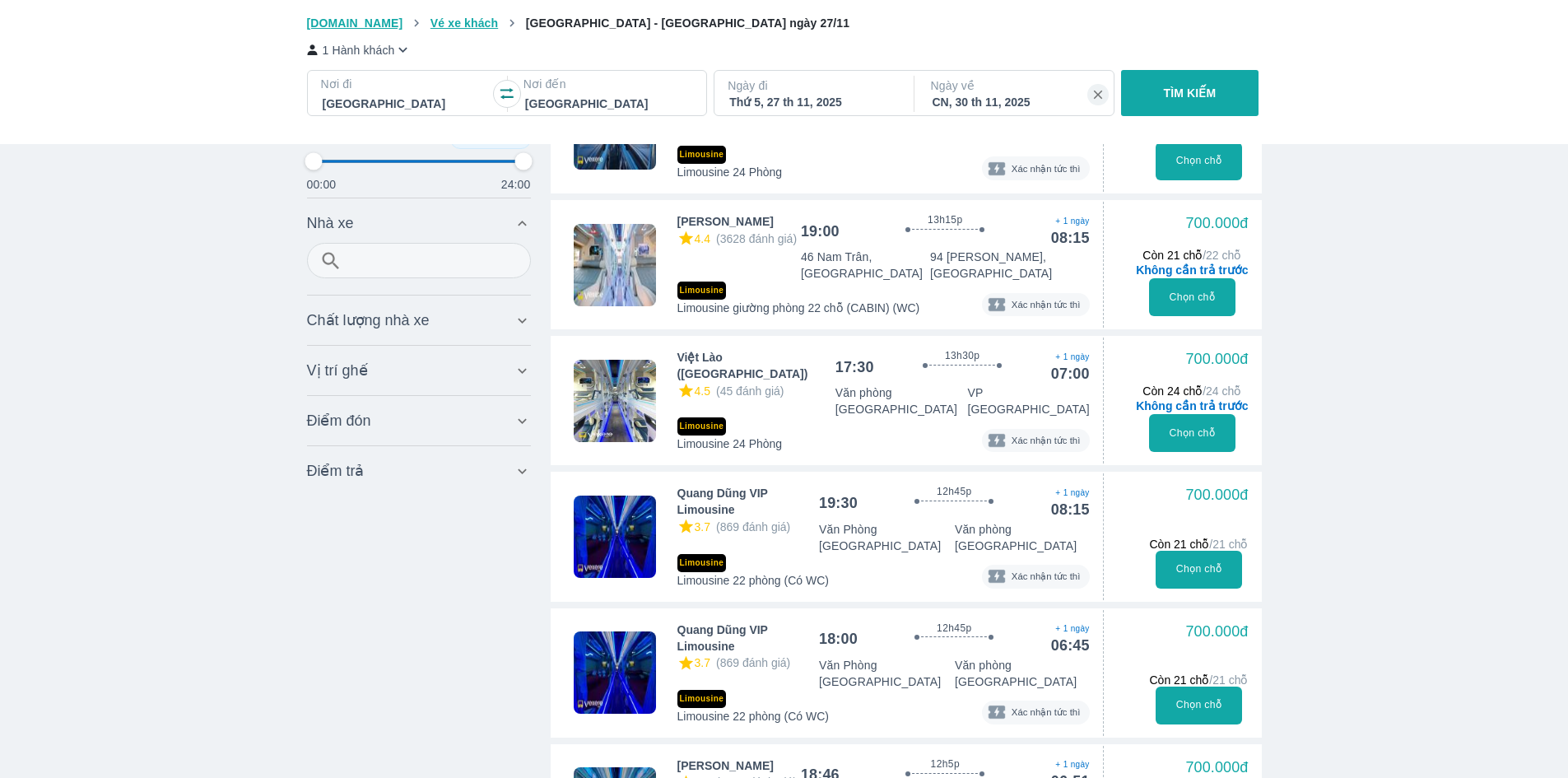
type input "97.9166666666667"
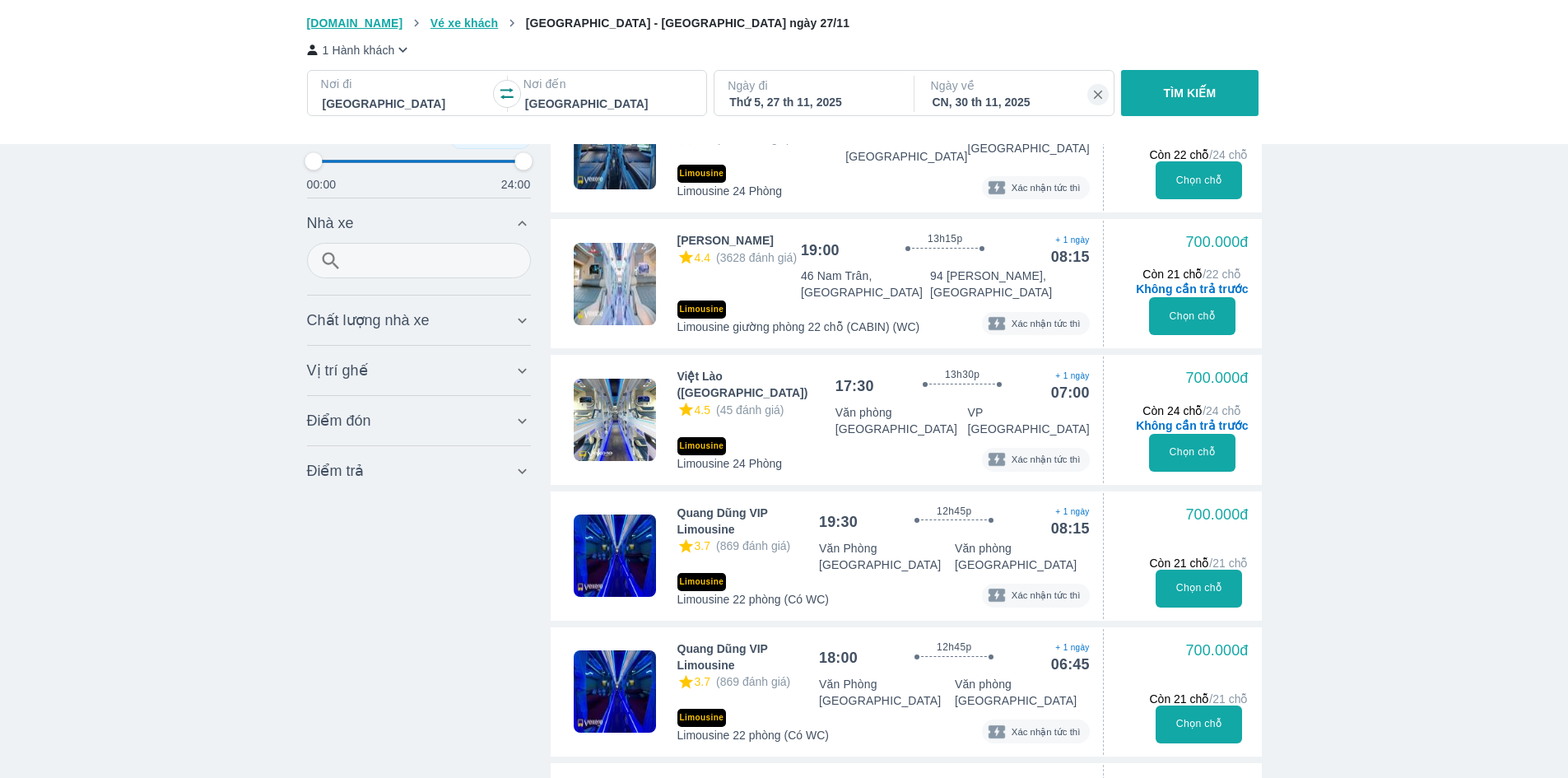
scroll to position [1976, 0]
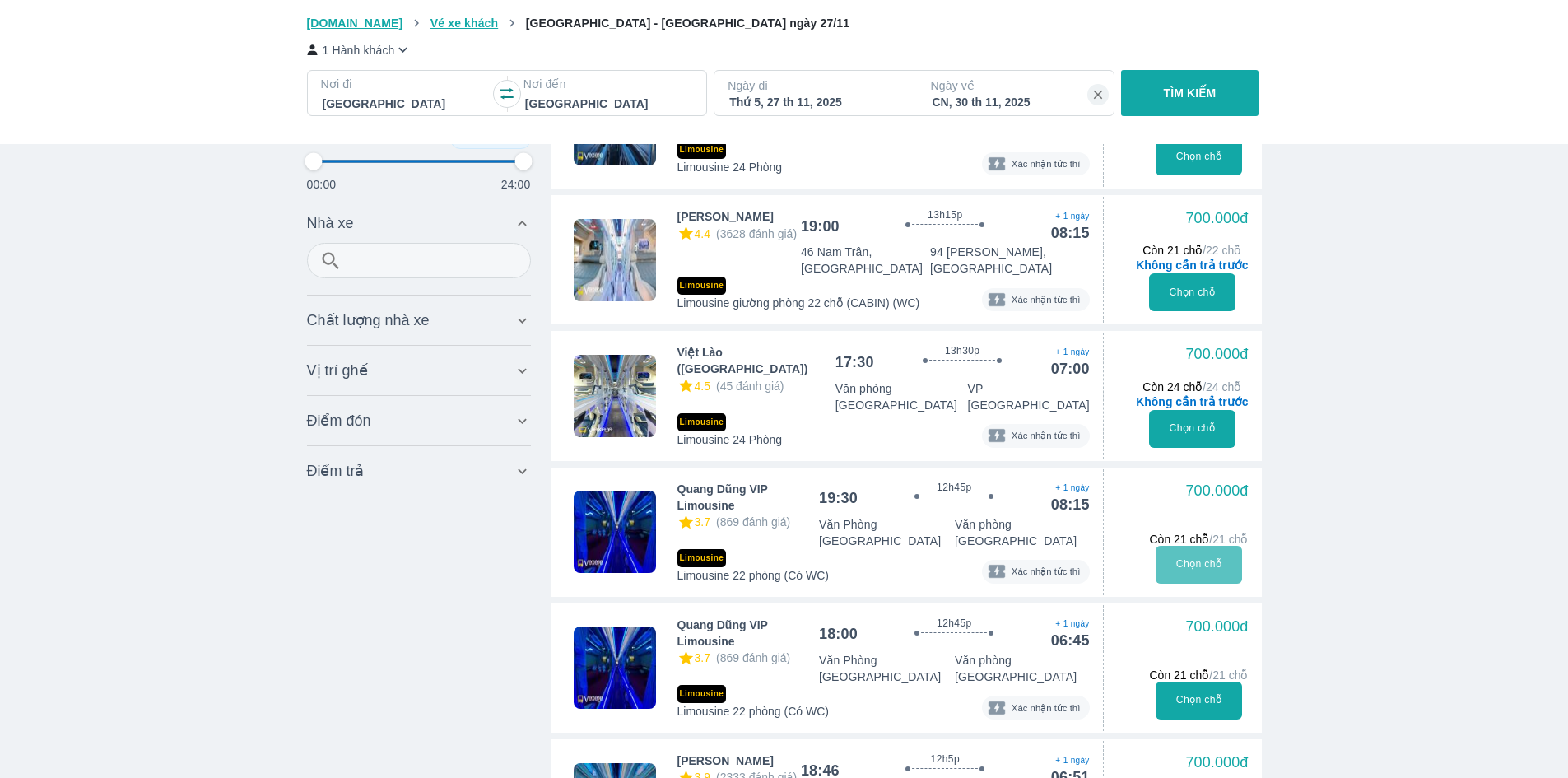
click at [1208, 546] on button "Chọn chỗ" at bounding box center [1199, 565] width 87 height 38
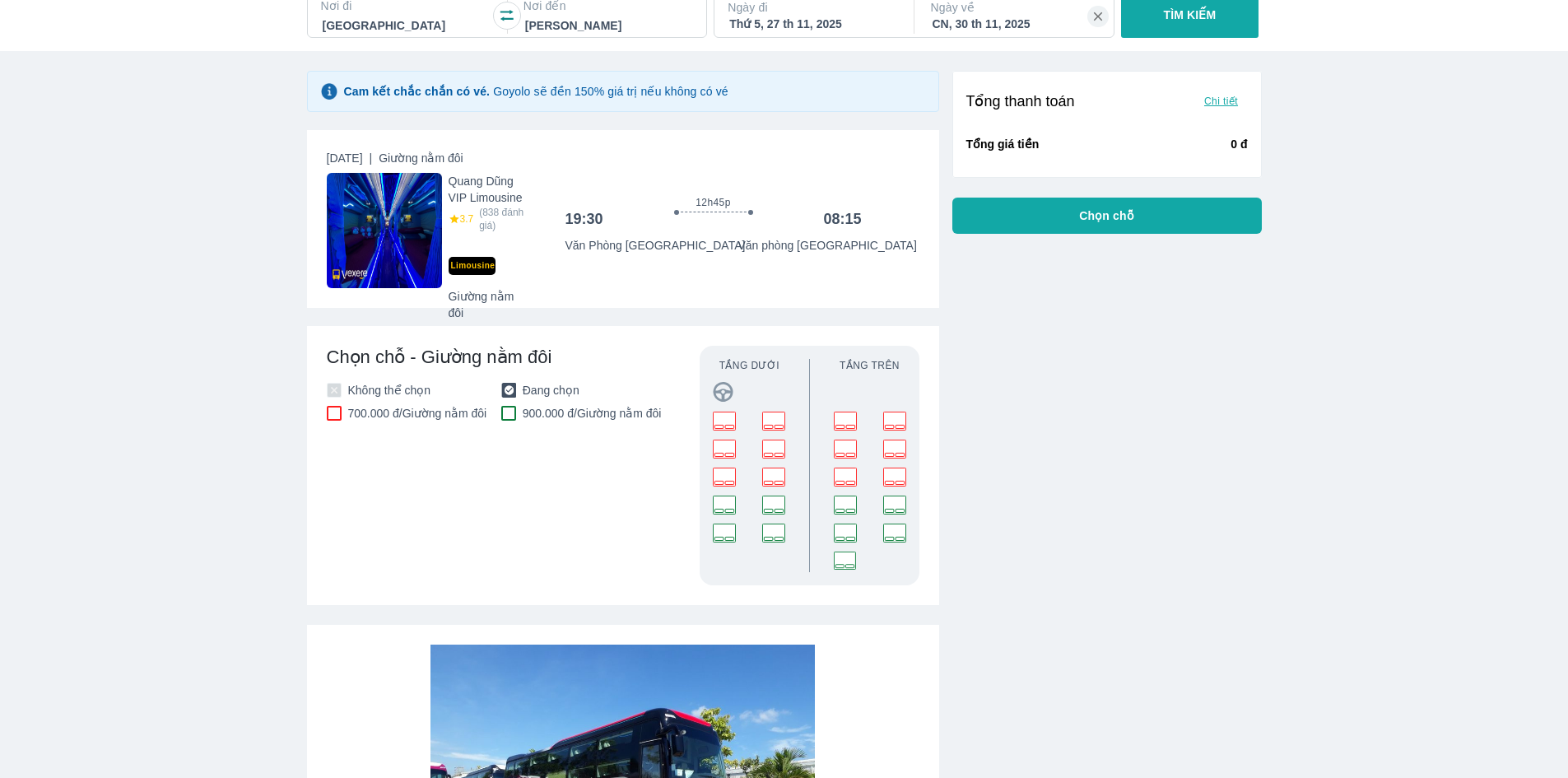
scroll to position [164, 0]
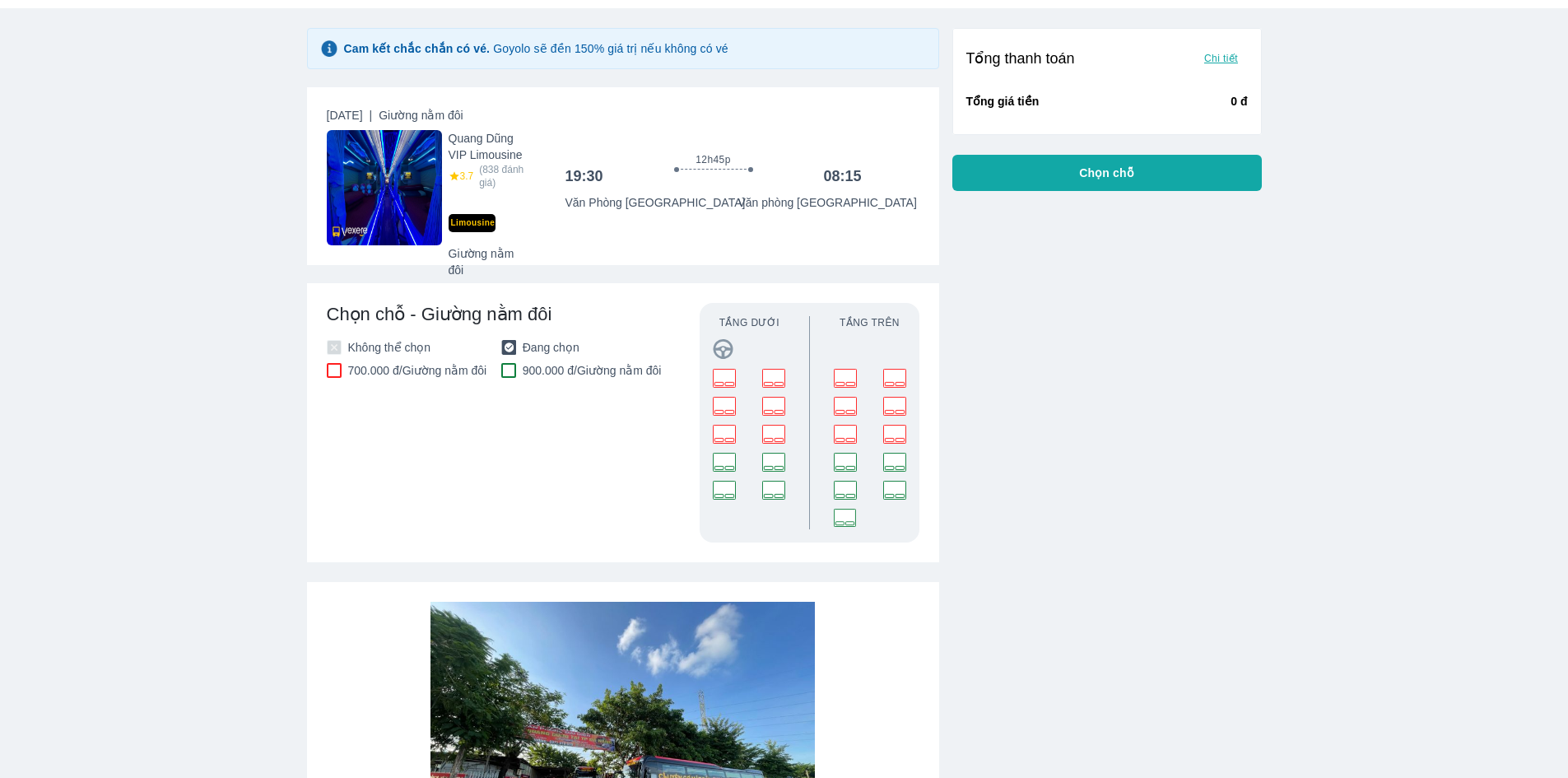
click at [778, 440] on rect at bounding box center [774, 434] width 22 height 18
click at [773, 468] on rect at bounding box center [774, 462] width 22 height 18
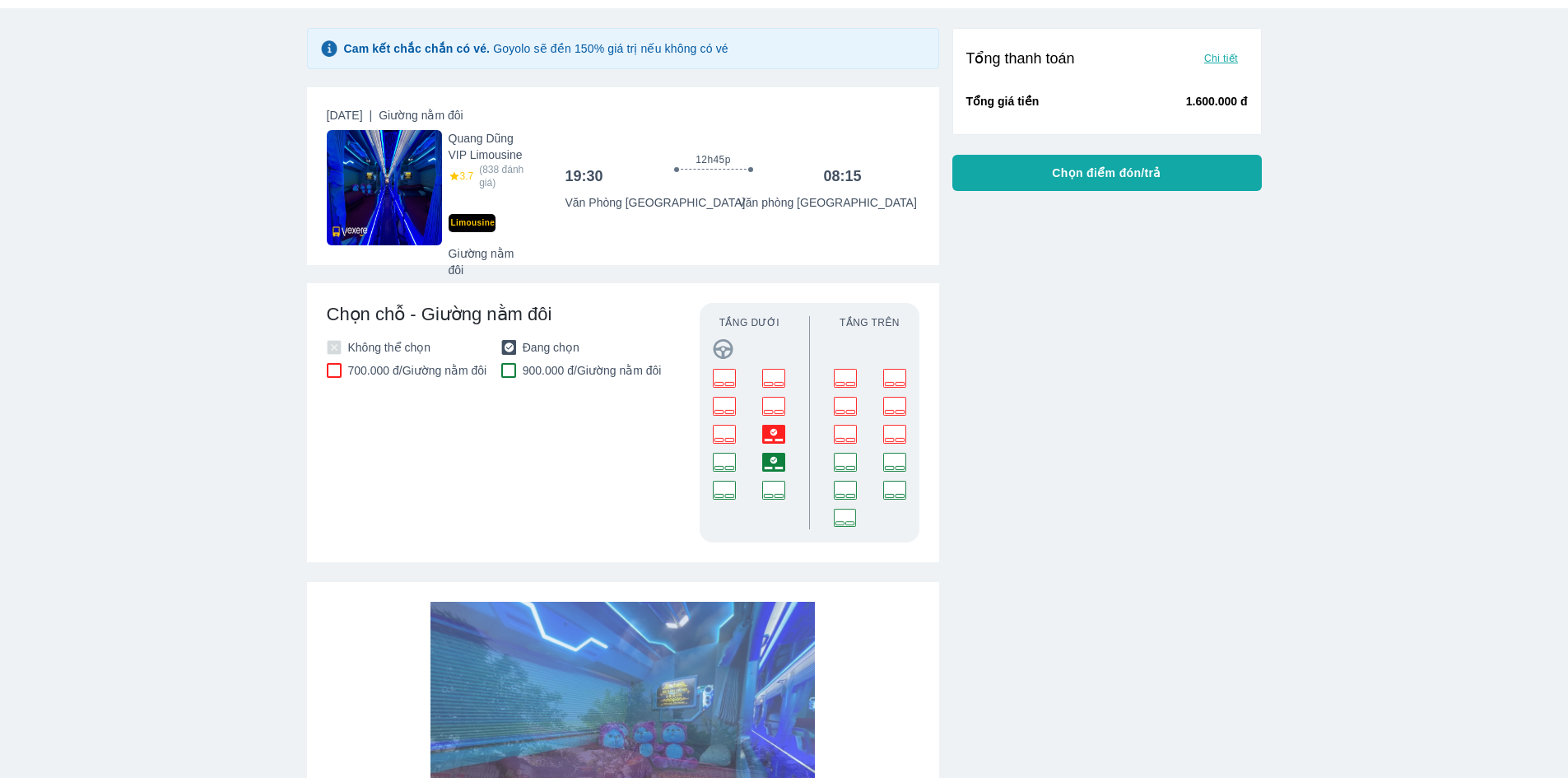
click at [773, 469] on rect at bounding box center [774, 462] width 22 height 18
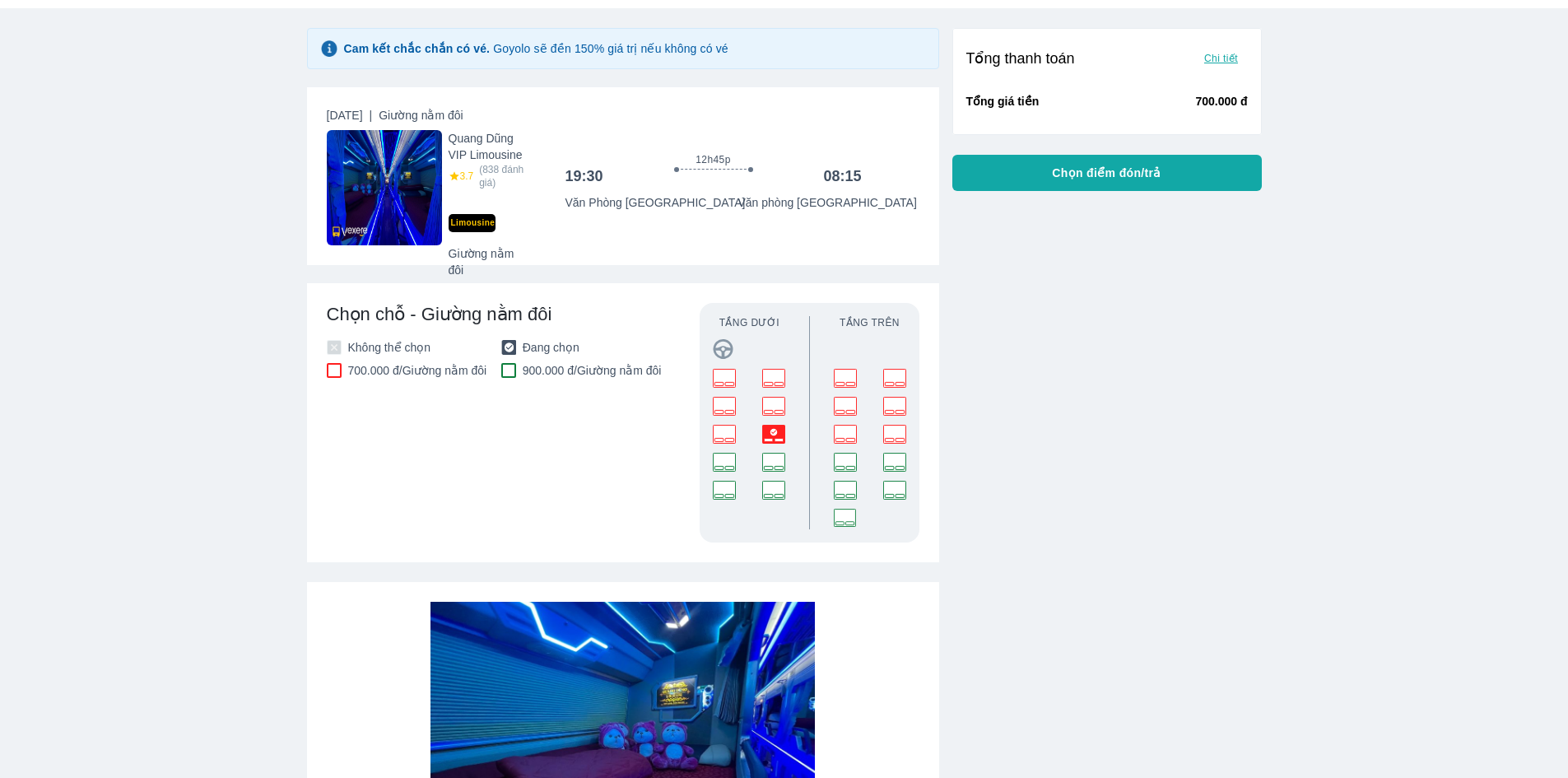
click at [782, 441] on rect at bounding box center [779, 439] width 8 height 3
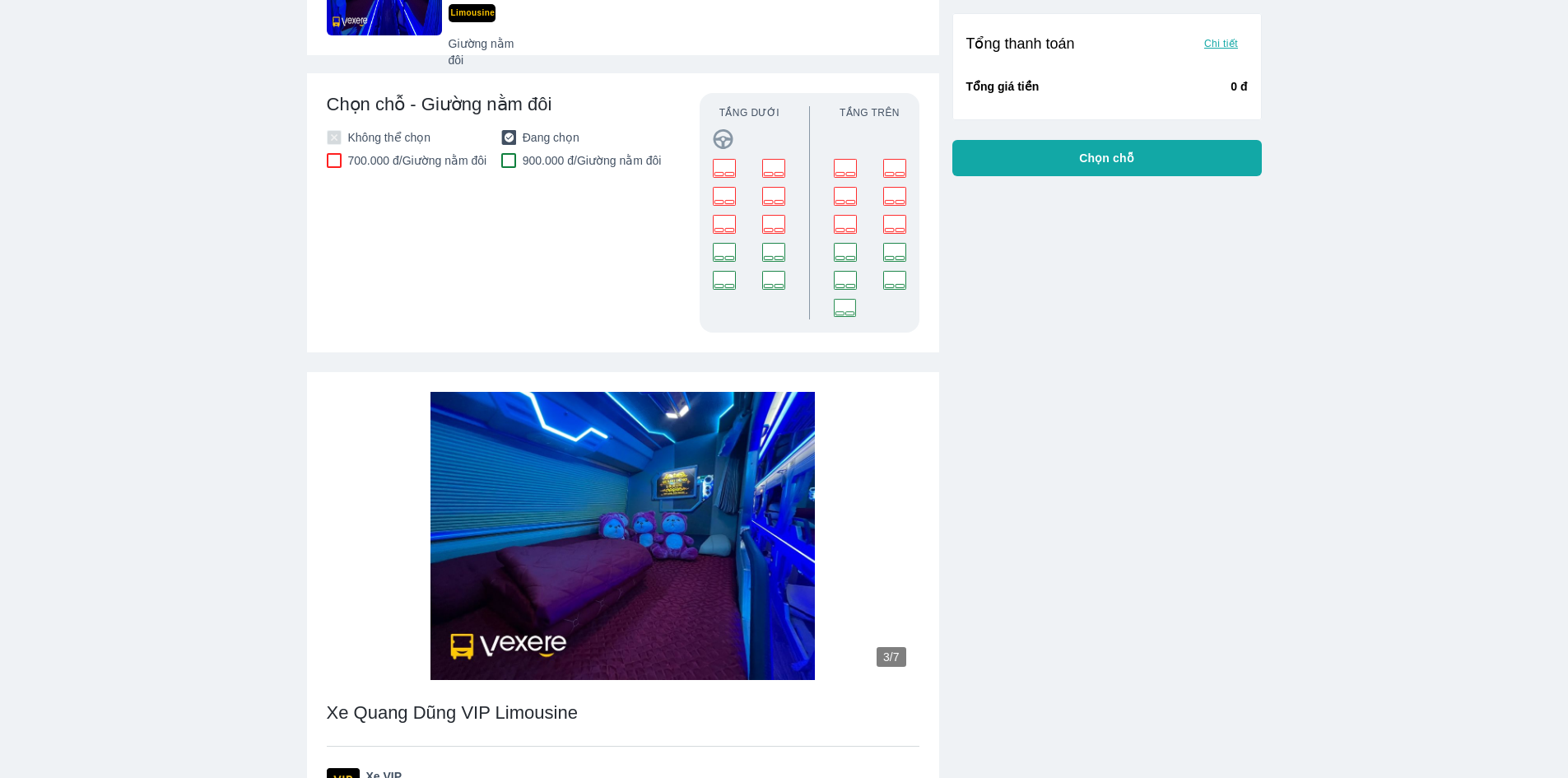
scroll to position [577, 0]
